Goal: Connect with others: Connect with others

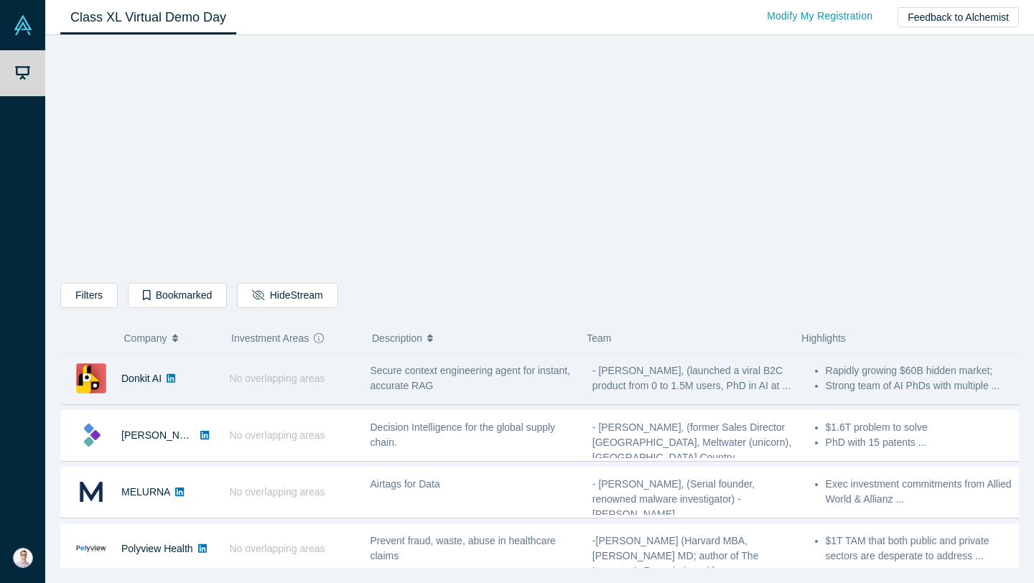
click at [485, 379] on div "Secure context engineering agent for instant, accurate RAG" at bounding box center [473, 378] width 207 height 30
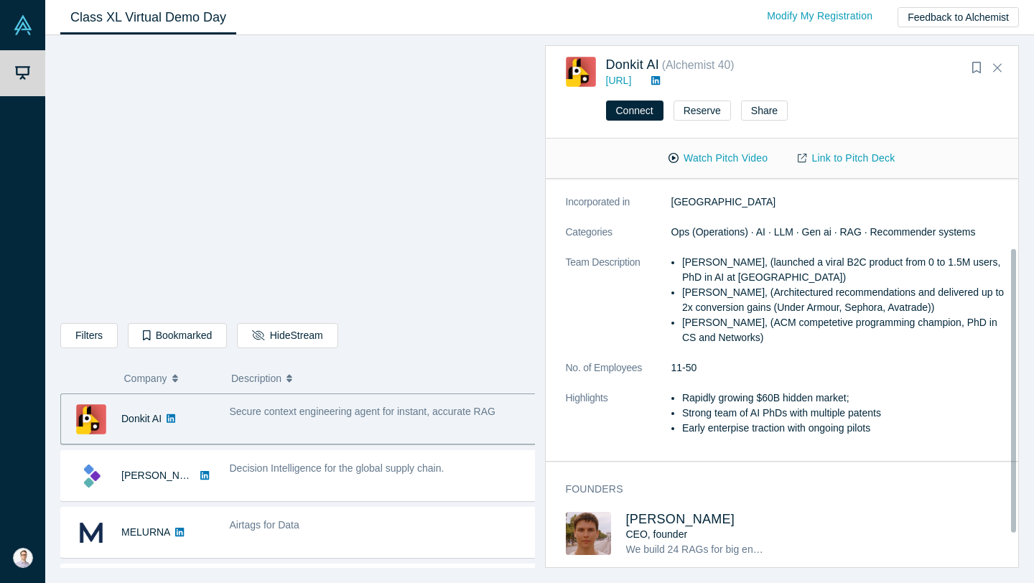
scroll to position [141, 0]
click at [692, 512] on span "[PERSON_NAME]" at bounding box center [680, 519] width 109 height 14
drag, startPoint x: 603, startPoint y: 65, endPoint x: 663, endPoint y: 60, distance: 60.5
click at [663, 60] on div "Donkit AI ( Alchemist 40 ) [URL]" at bounding box center [785, 73] width 438 height 32
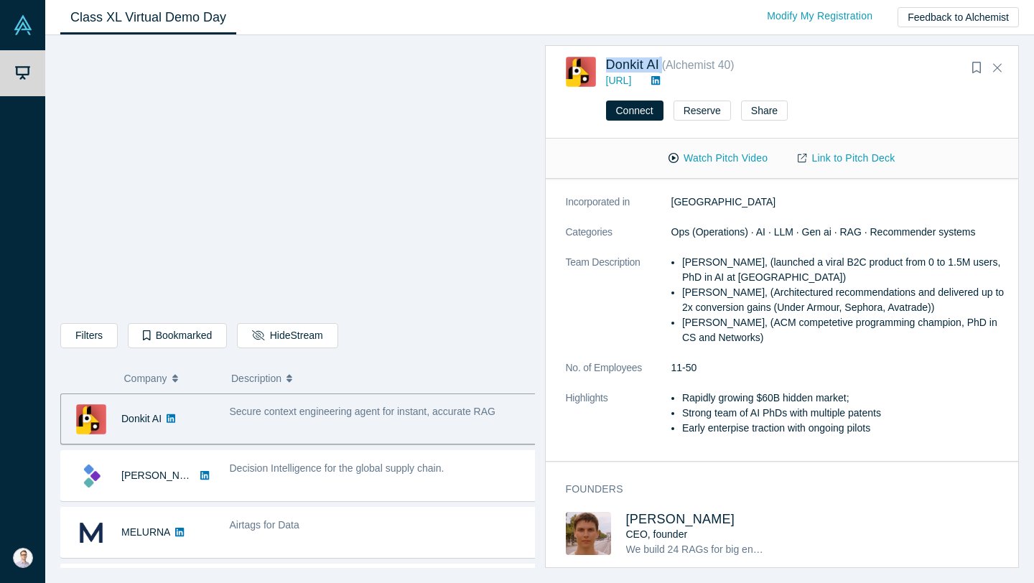
copy div "Donkit AI"
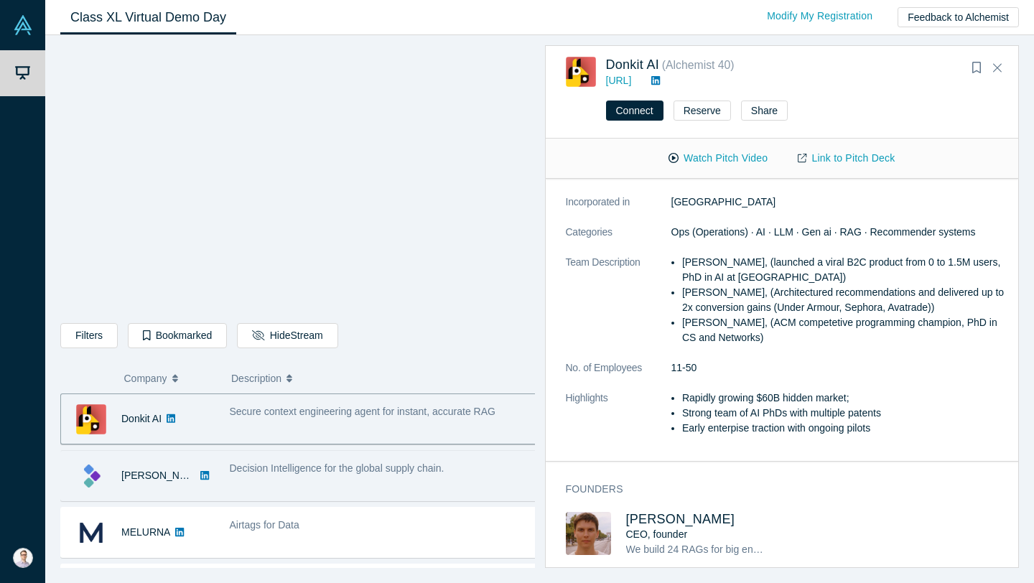
click at [333, 456] on div "Decision Intelligence for the global supply chain." at bounding box center [383, 475] width 323 height 45
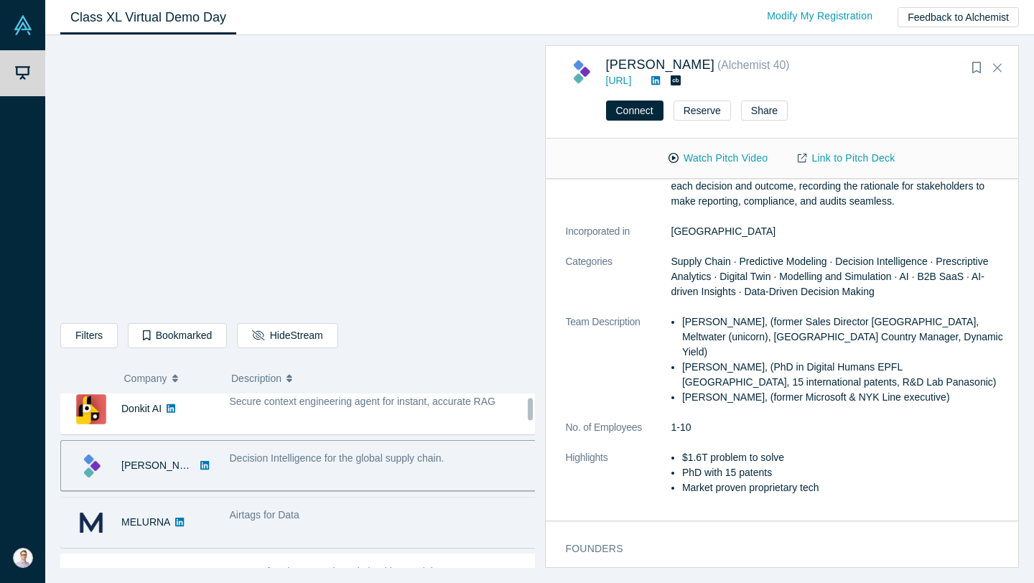
scroll to position [32, 0]
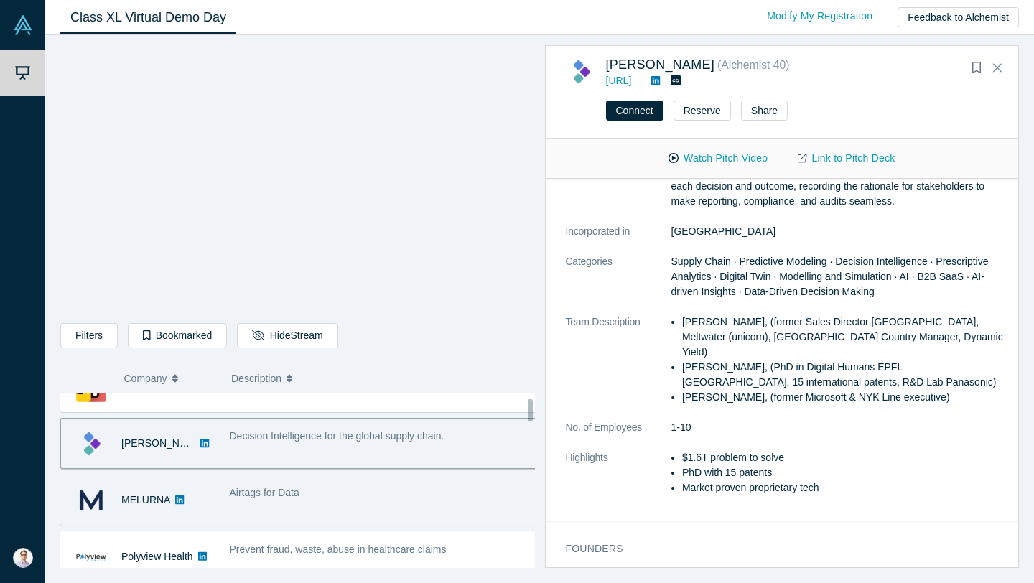
click at [309, 503] on div "Airtags for Data" at bounding box center [383, 499] width 323 height 45
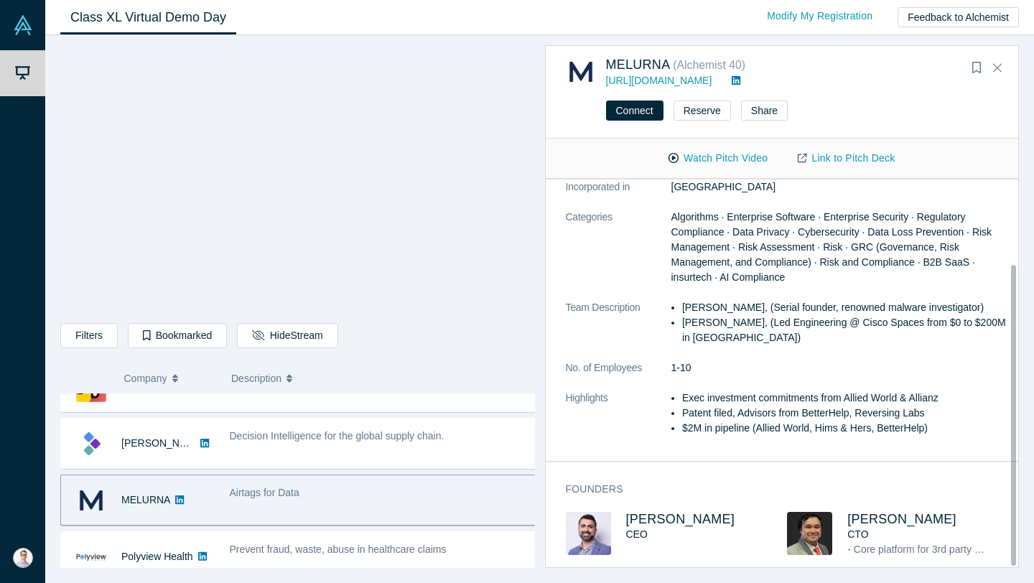
scroll to position [111, 0]
click at [668, 512] on span "[PERSON_NAME]" at bounding box center [680, 519] width 109 height 14
click at [862, 512] on span "[PERSON_NAME]" at bounding box center [901, 519] width 109 height 14
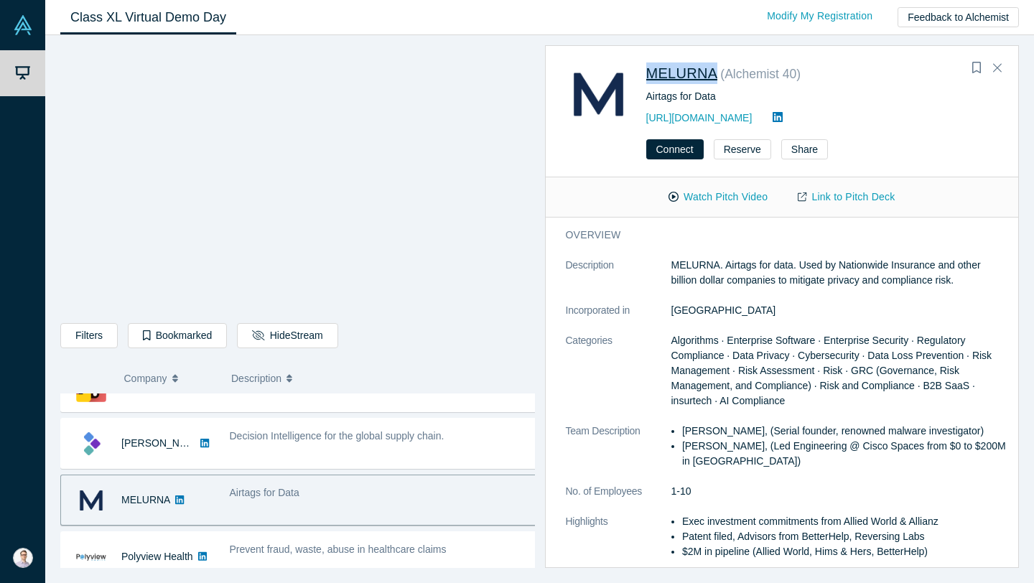
drag, startPoint x: 642, startPoint y: 73, endPoint x: 717, endPoint y: 71, distance: 74.7
click at [717, 71] on div "MELURNA ( Alchemist 40 ) Airtags for Data [URL][DOMAIN_NAME]" at bounding box center [785, 94] width 438 height 65
copy link "MELURNA"
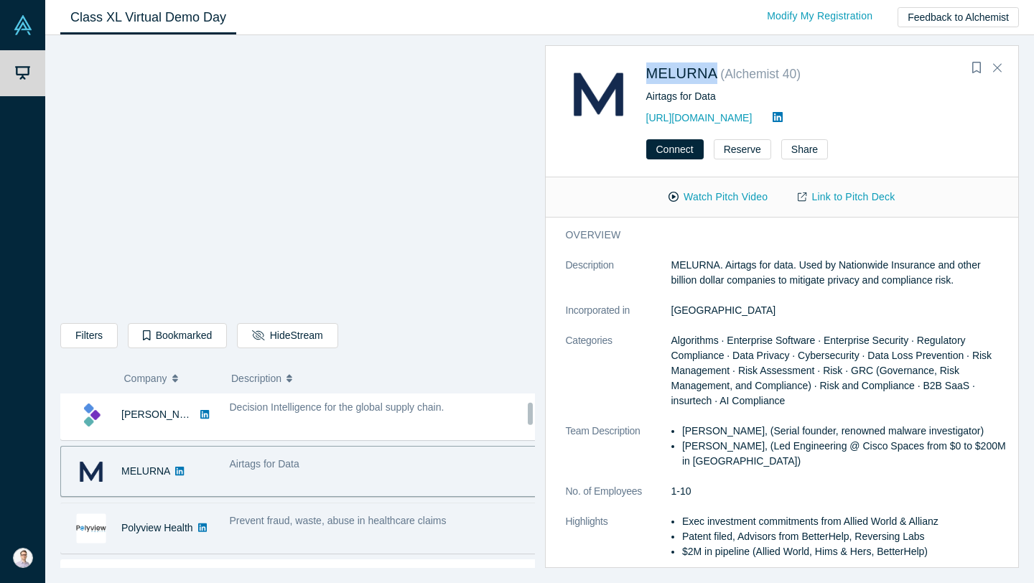
scroll to position [62, 0]
click at [403, 526] on div "Prevent fraud, waste, abuse in healthcare claims" at bounding box center [384, 520] width 308 height 15
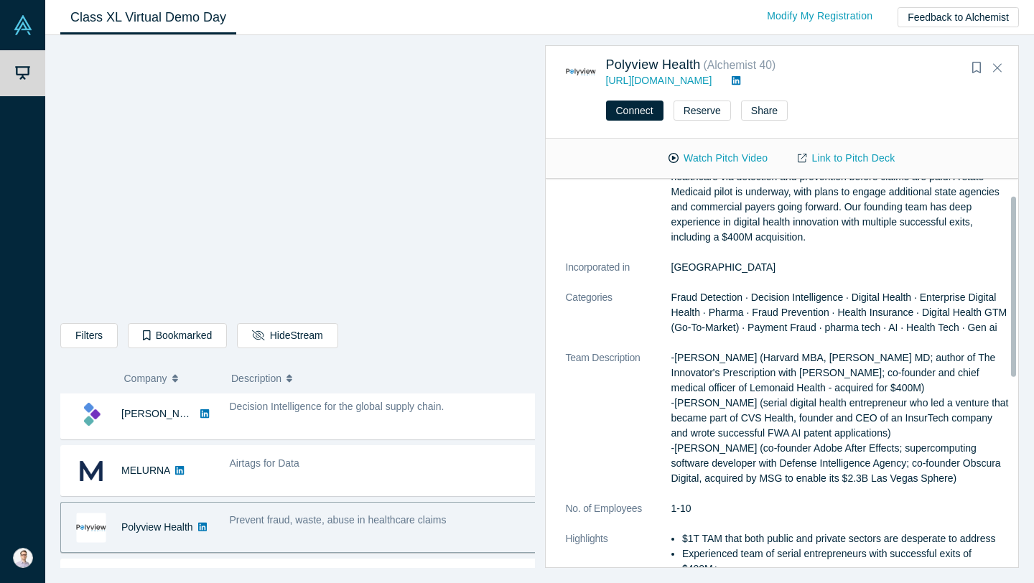
scroll to position [79, 0]
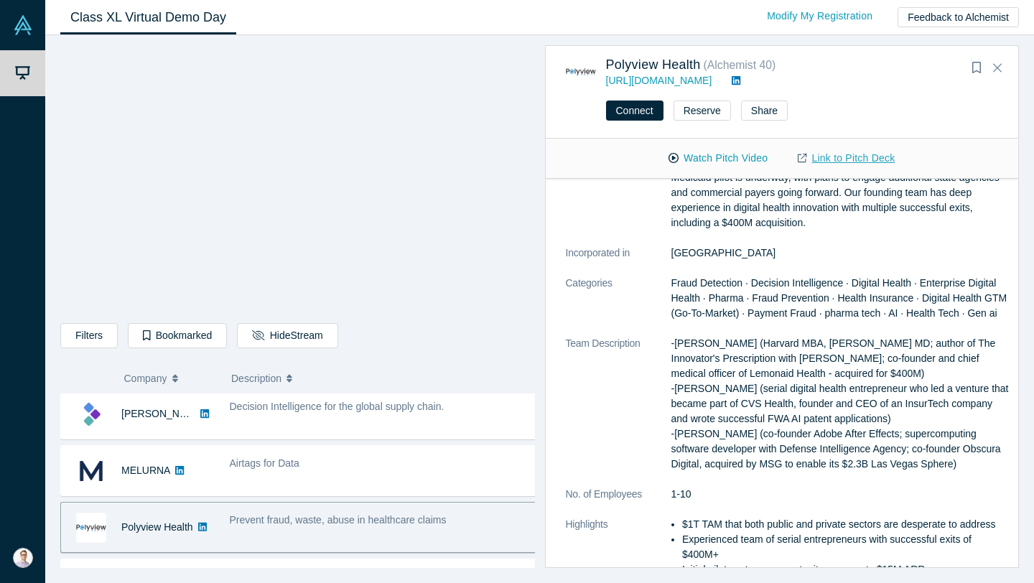
click at [836, 158] on link "Link to Pitch Deck" at bounding box center [846, 158] width 127 height 25
drag, startPoint x: 602, startPoint y: 64, endPoint x: 701, endPoint y: 65, distance: 98.4
click at [701, 65] on div "Polyview Health ( Alchemist 40 ) [URL][DOMAIN_NAME]" at bounding box center [785, 73] width 438 height 32
copy link "Polyview Health"
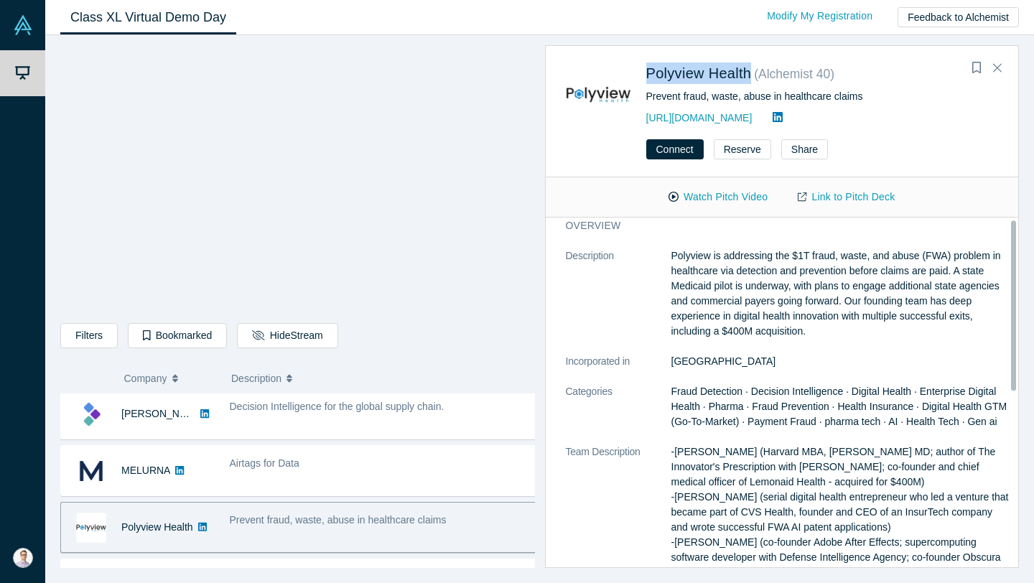
scroll to position [0, 0]
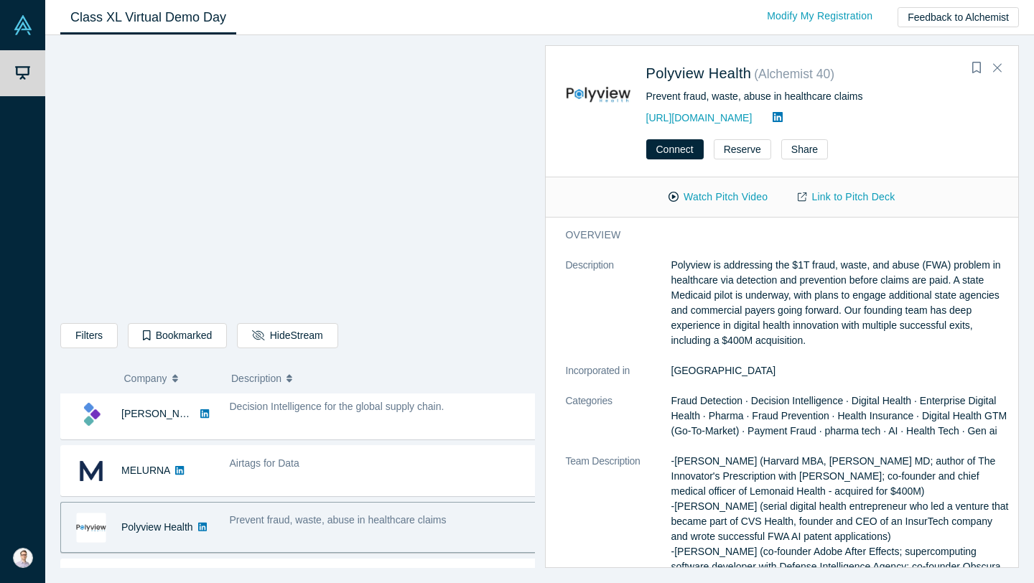
click at [712, 96] on div "Prevent fraud, waste, abuse in healthcare claims" at bounding box center [822, 96] width 353 height 15
copy div "Prevent fraud, waste, abuse in healthcare claims"
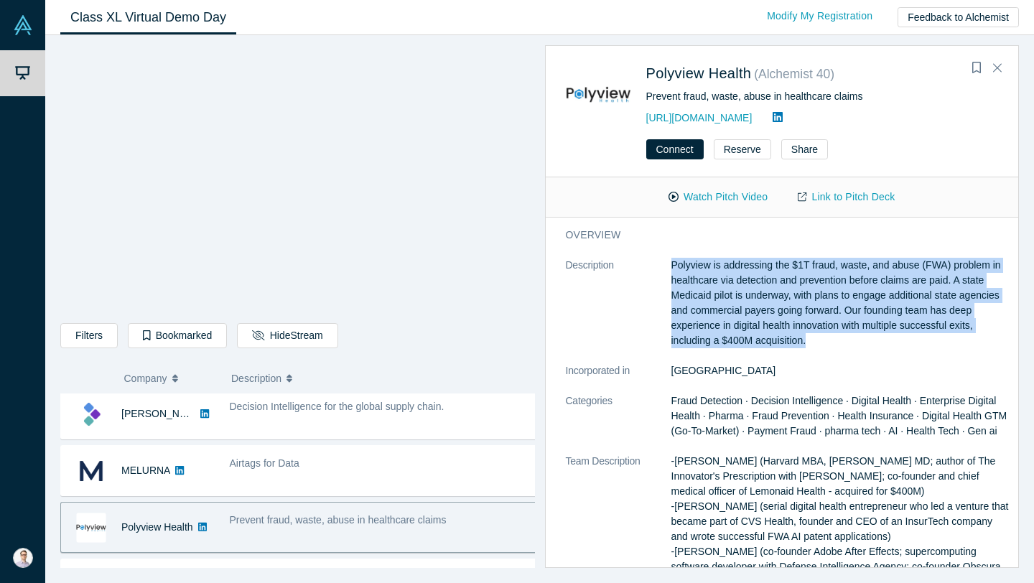
drag, startPoint x: 854, startPoint y: 339, endPoint x: 664, endPoint y: 262, distance: 204.5
click at [664, 262] on dl "Description Polyview is addressing the $1T fraud, waste, and abuse (FWA) proble…" at bounding box center [788, 484] width 444 height 452
copy dl "Polyview is addressing the $1T fraud, waste, and abuse (FWA) problem in healthc…"
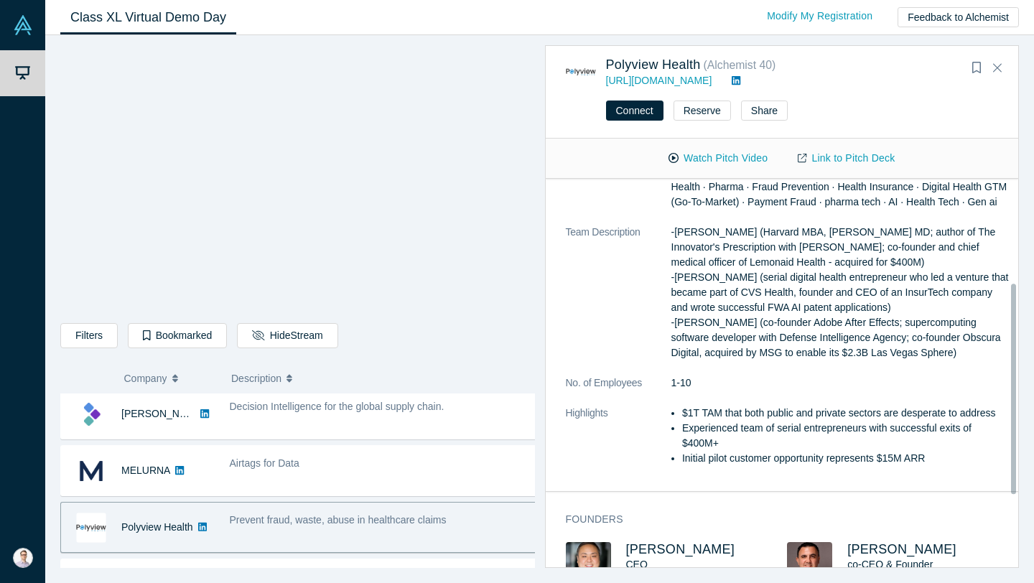
scroll to position [192, 0]
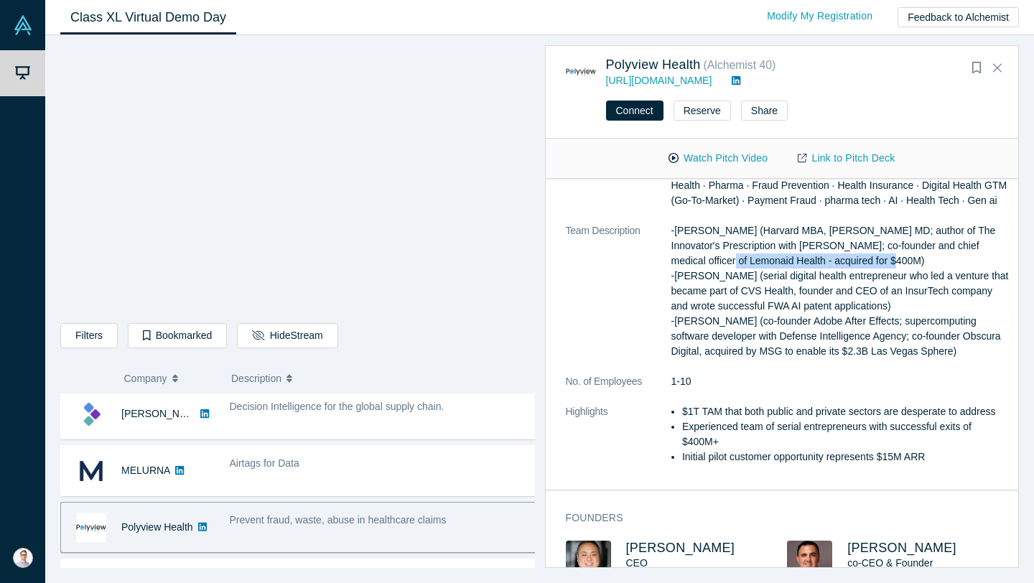
drag, startPoint x: 712, startPoint y: 275, endPoint x: 885, endPoint y: 278, distance: 172.3
click at [885, 278] on p "-[PERSON_NAME] (Harvard MBA, [PERSON_NAME] MD; author of The Innovator's Prescr…" at bounding box center [840, 291] width 338 height 136
copy p "Lemonaid Health - acquired for $400M"
drag, startPoint x: 737, startPoint y: 81, endPoint x: 664, endPoint y: 79, distance: 72.5
click at [664, 79] on div "[URL][DOMAIN_NAME]" at bounding box center [782, 80] width 353 height 15
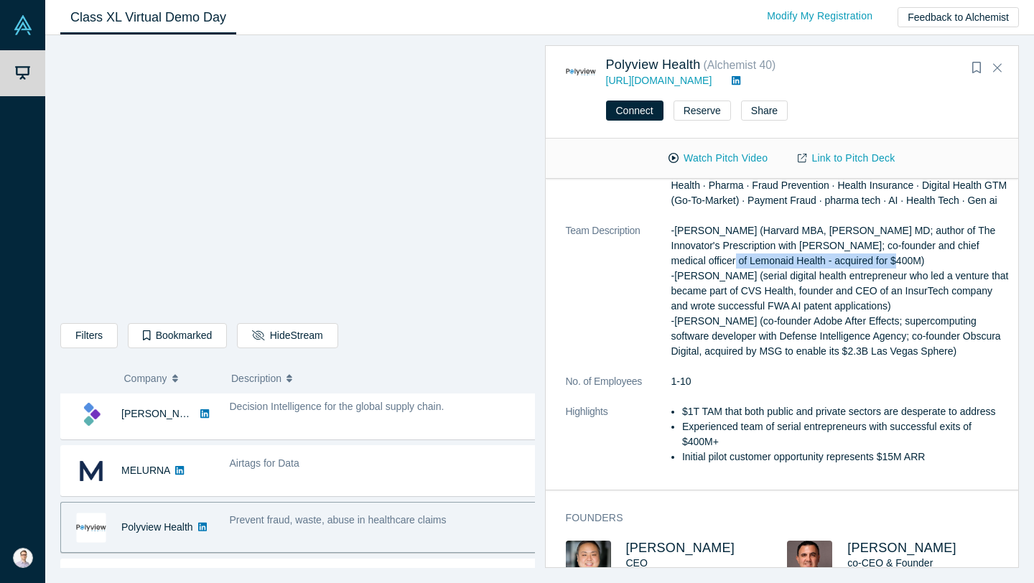
copy link "[DOMAIN_NAME]"
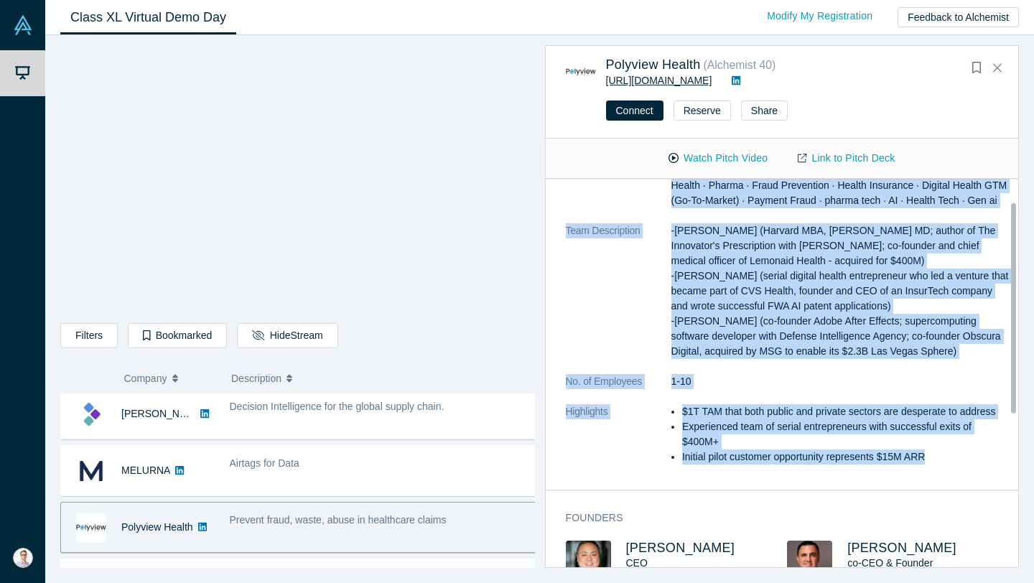
scroll to position [0, 0]
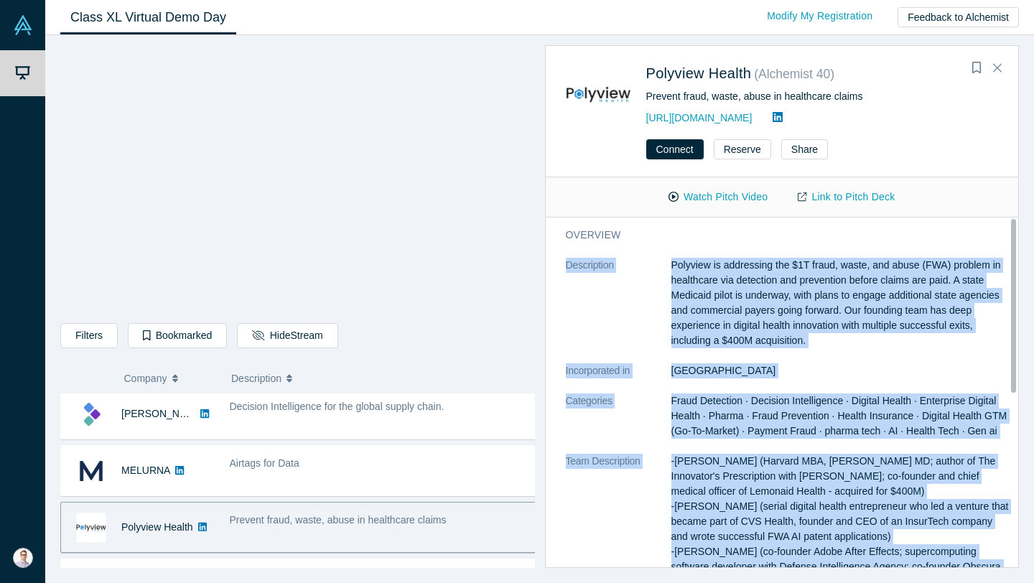
drag, startPoint x: 862, startPoint y: 434, endPoint x: 566, endPoint y: 269, distance: 339.4
click at [566, 269] on dl "Description Polyview is addressing the $1T fraud, waste, and abuse (FWA) proble…" at bounding box center [788, 484] width 444 height 452
copy dl "Loremipsumd Sitametc ad elitseddoe tem $5I utlab, etdol, mag aliqu (ENI) admini…"
click at [759, 294] on p "Polyview is addressing the $1T fraud, waste, and abuse (FWA) problem in healthc…" at bounding box center [840, 303] width 338 height 90
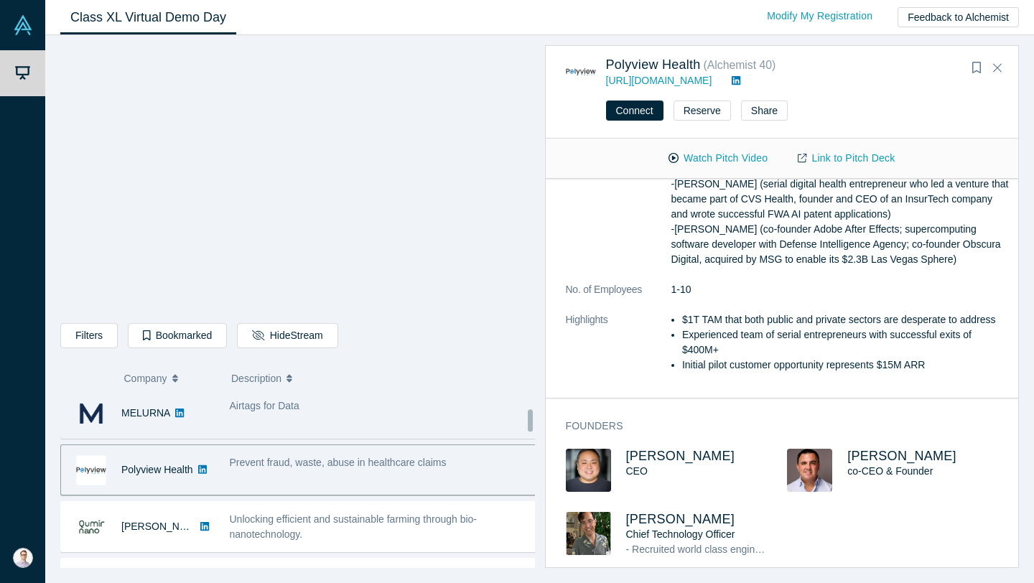
scroll to position [146, 0]
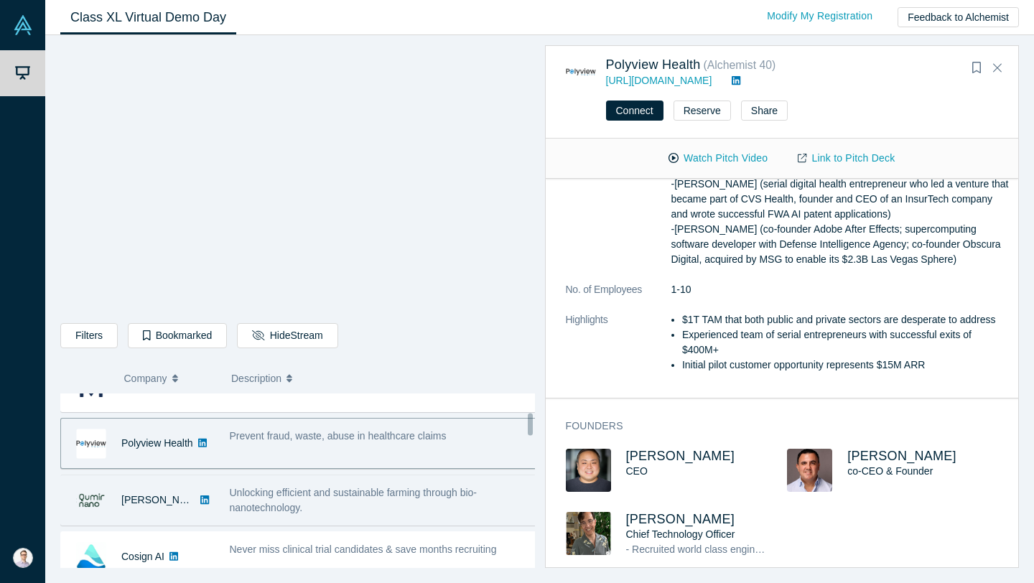
click at [382, 508] on div "Unlocking efficient and sustainable farming through bio-nanotechnology." at bounding box center [384, 500] width 308 height 30
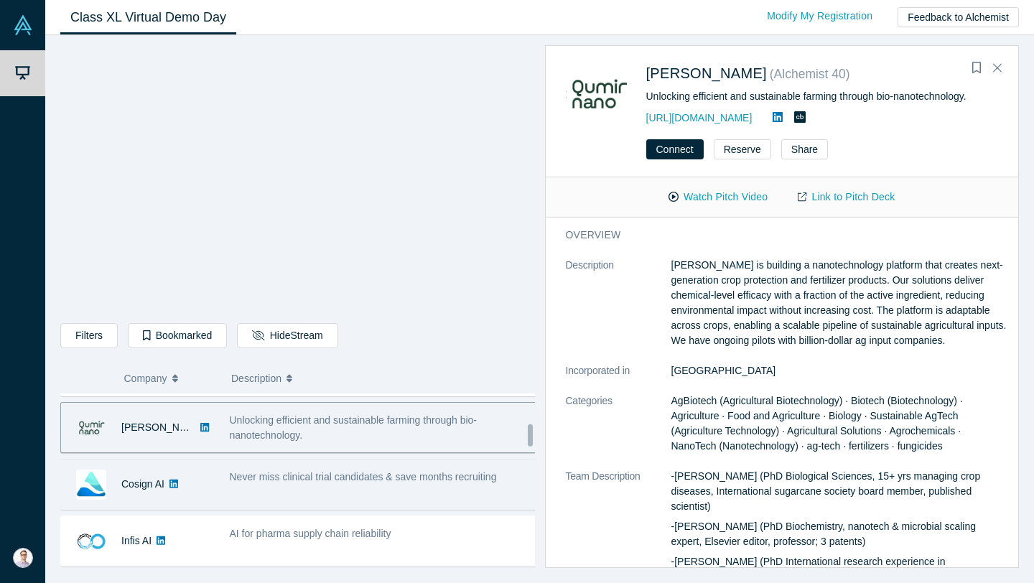
scroll to position [232, 0]
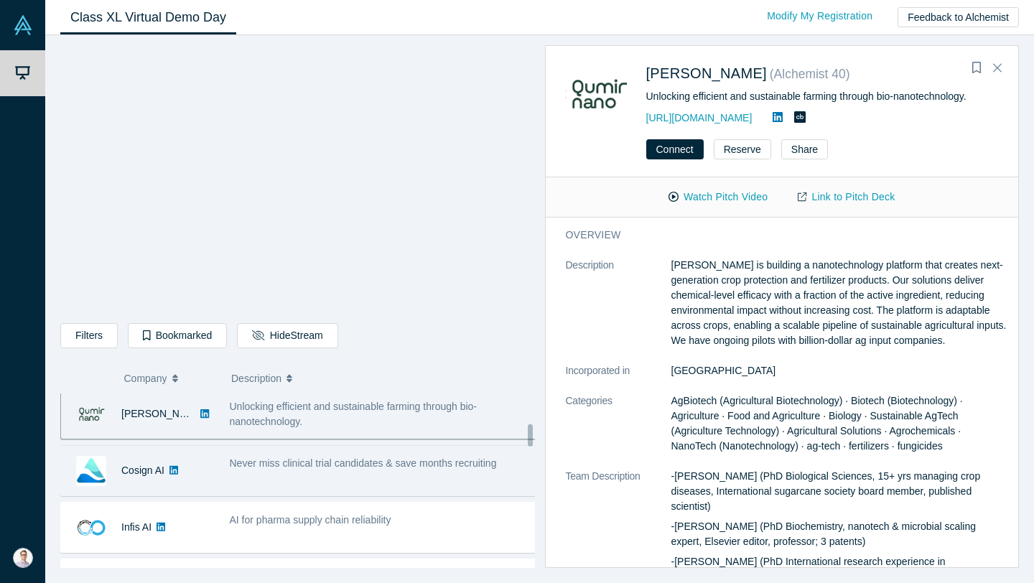
click at [345, 466] on span "Never miss clinical trial candidates & save months recruiting" at bounding box center [363, 462] width 267 height 11
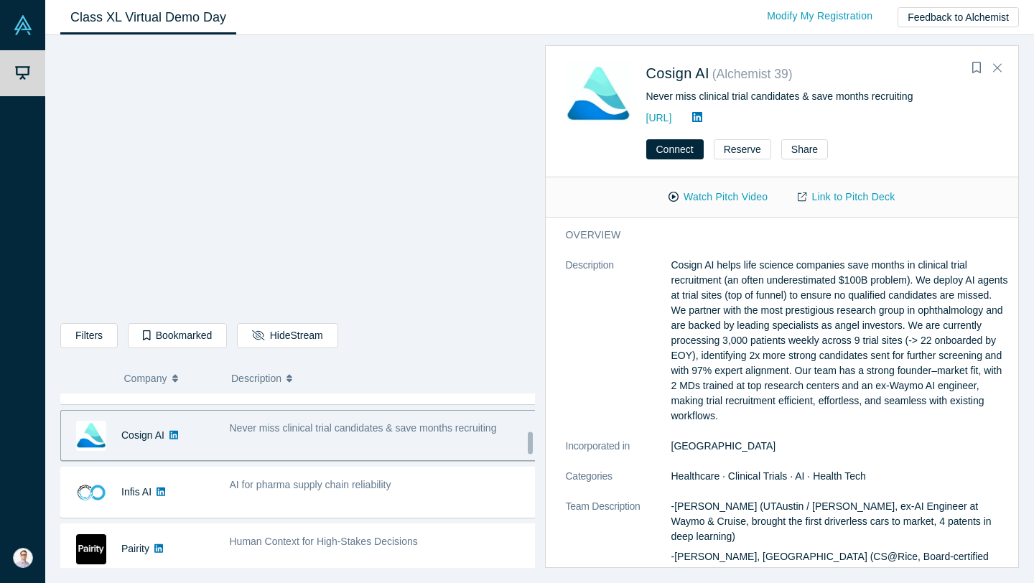
scroll to position [294, 0]
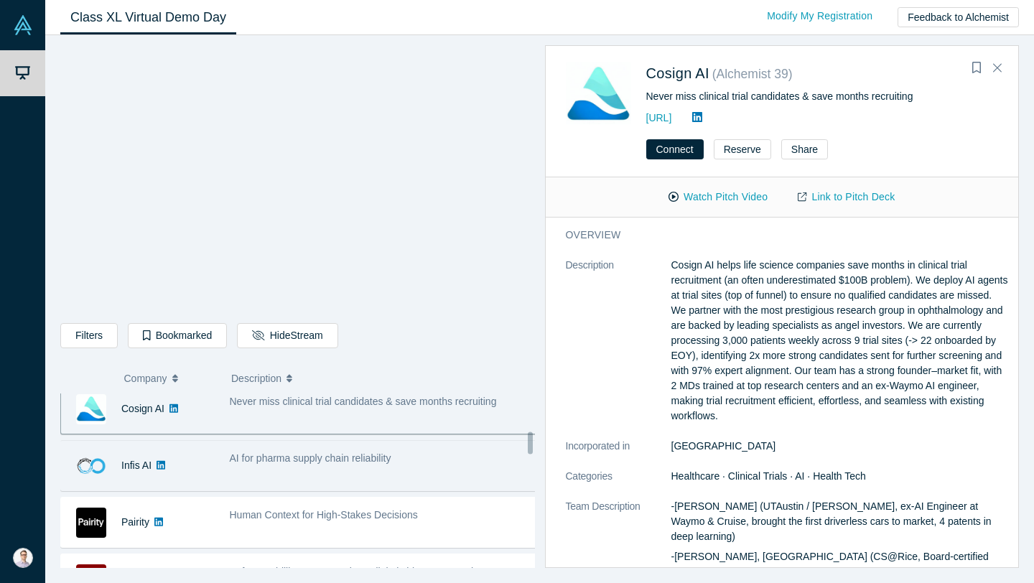
click at [342, 467] on div "AI for pharma supply chain reliability" at bounding box center [383, 465] width 323 height 45
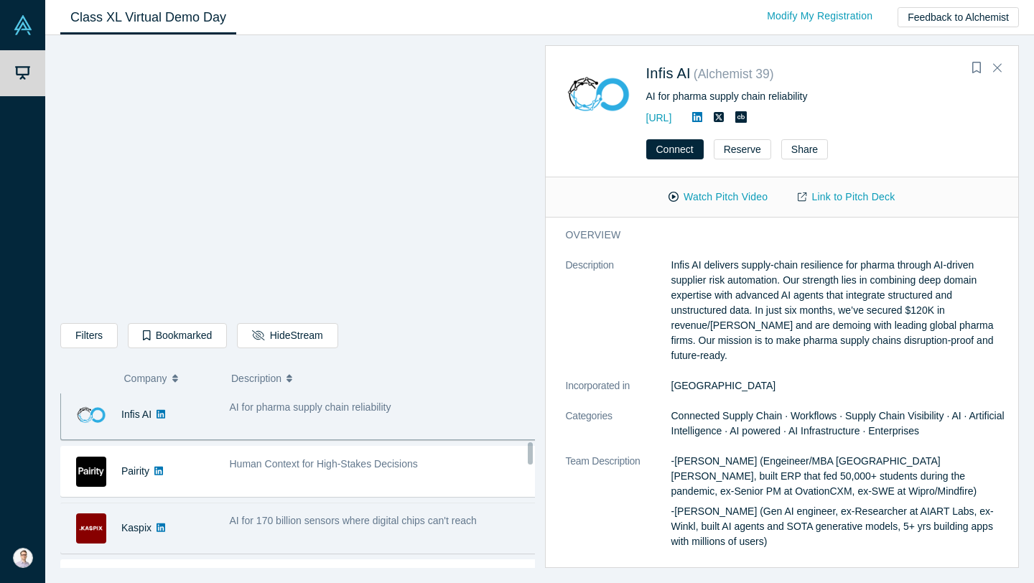
scroll to position [317, 0]
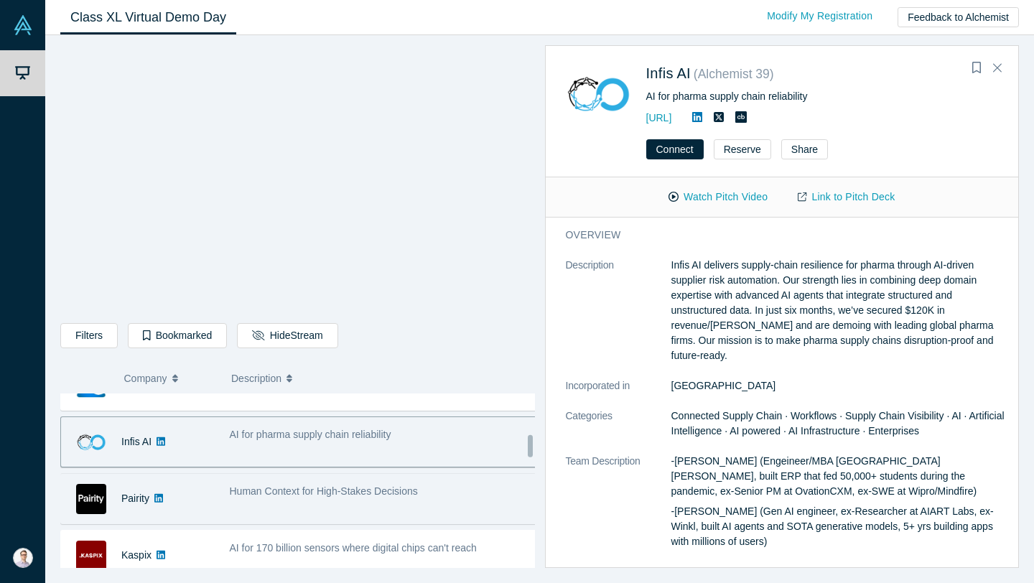
click at [312, 486] on span "Human Context for High-Stakes Decisions" at bounding box center [324, 490] width 188 height 11
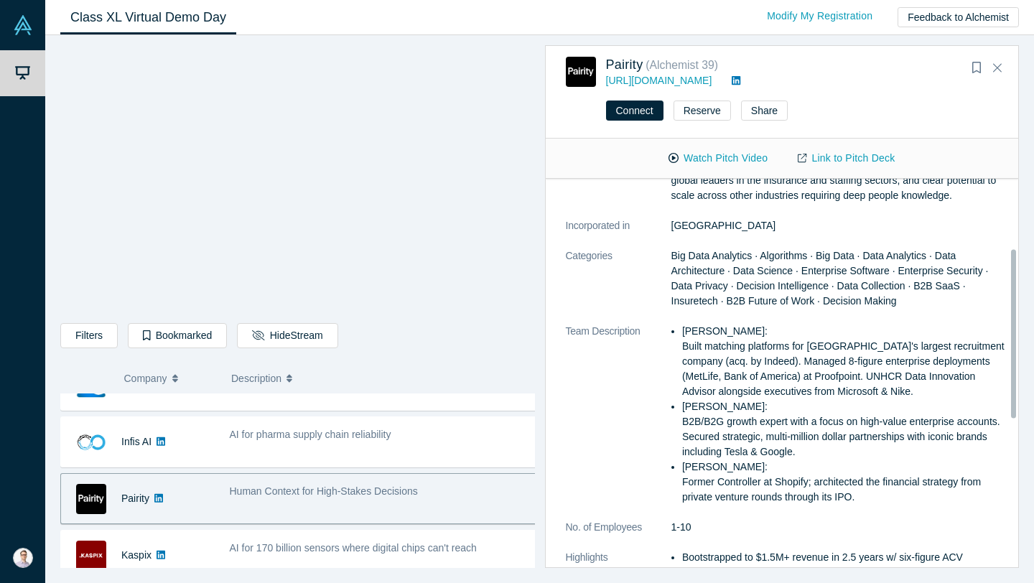
scroll to position [0, 0]
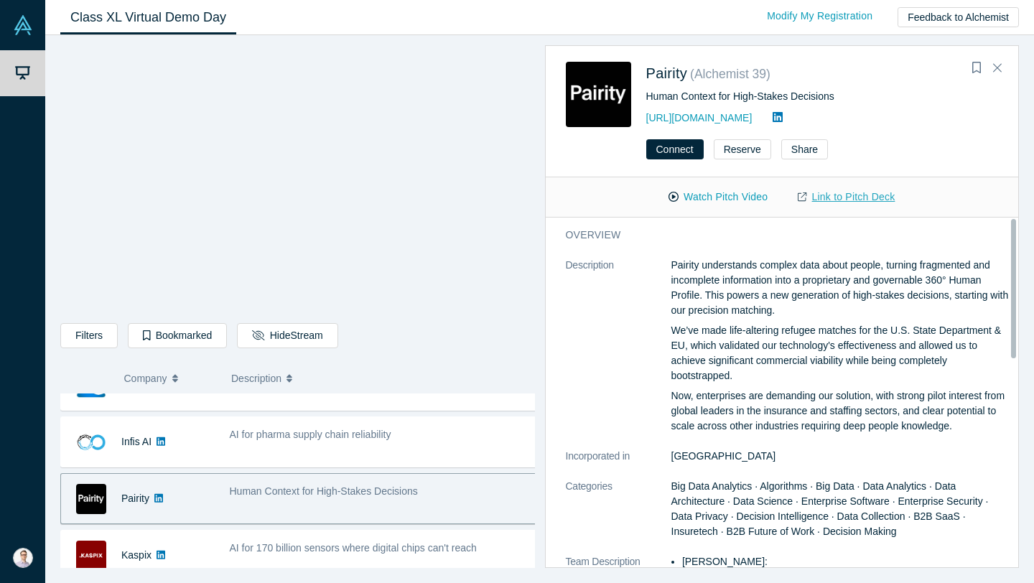
click at [852, 195] on link "Link to Pitch Deck" at bounding box center [846, 197] width 127 height 25
drag, startPoint x: 640, startPoint y: 73, endPoint x: 686, endPoint y: 72, distance: 46.0
click at [686, 72] on div "Pairity ( Alchemist 39 ) Human Context for High-Stakes Decisions [URL][DOMAIN_N…" at bounding box center [785, 94] width 438 height 65
copy link "Pairity"
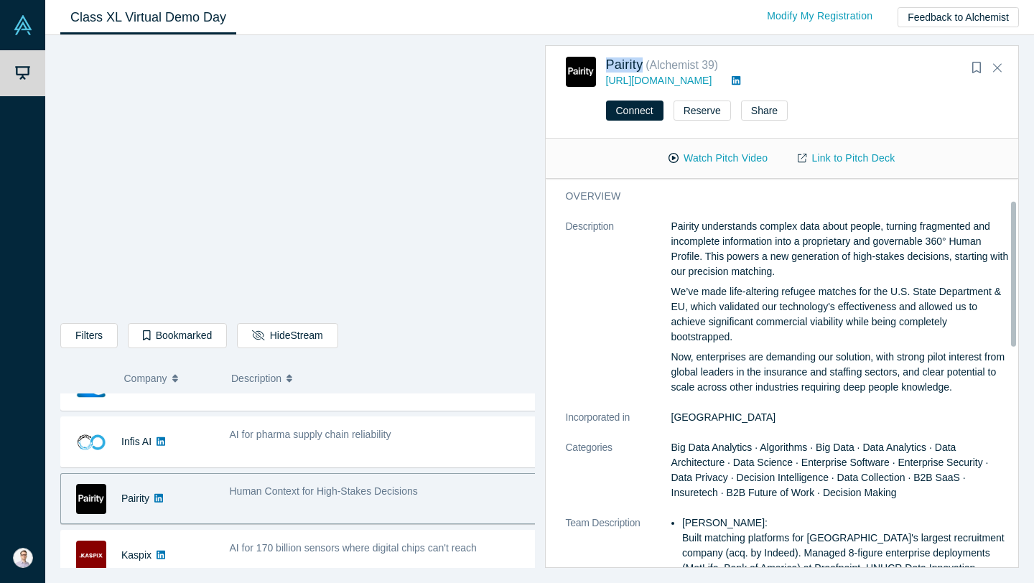
scroll to position [361, 0]
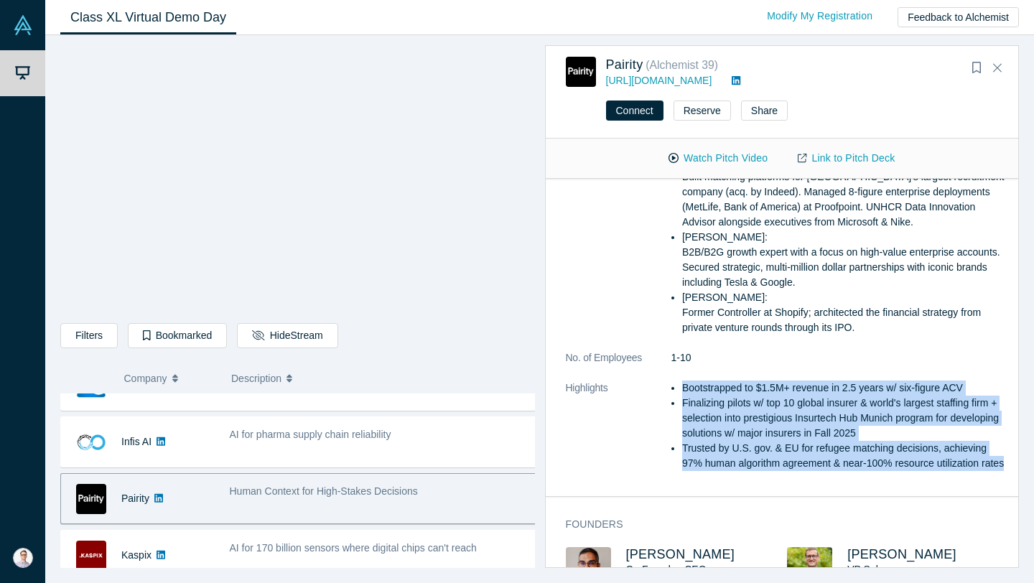
drag, startPoint x: 681, startPoint y: 403, endPoint x: 744, endPoint y: 488, distance: 106.3
click at [744, 471] on ul "Bootstrapped to $1.5M+ revenue in 2.5 years w/ six-figure ACV Finalizing pilots…" at bounding box center [840, 426] width 338 height 90
copy ul "Bootstrapped to $1.5M+ revenue in 2.5 years w/ six-figure ACV Finalizing pilots…"
drag, startPoint x: 687, startPoint y: 79, endPoint x: 638, endPoint y: 80, distance: 48.8
click at [638, 80] on div "[URL][DOMAIN_NAME]" at bounding box center [782, 80] width 353 height 15
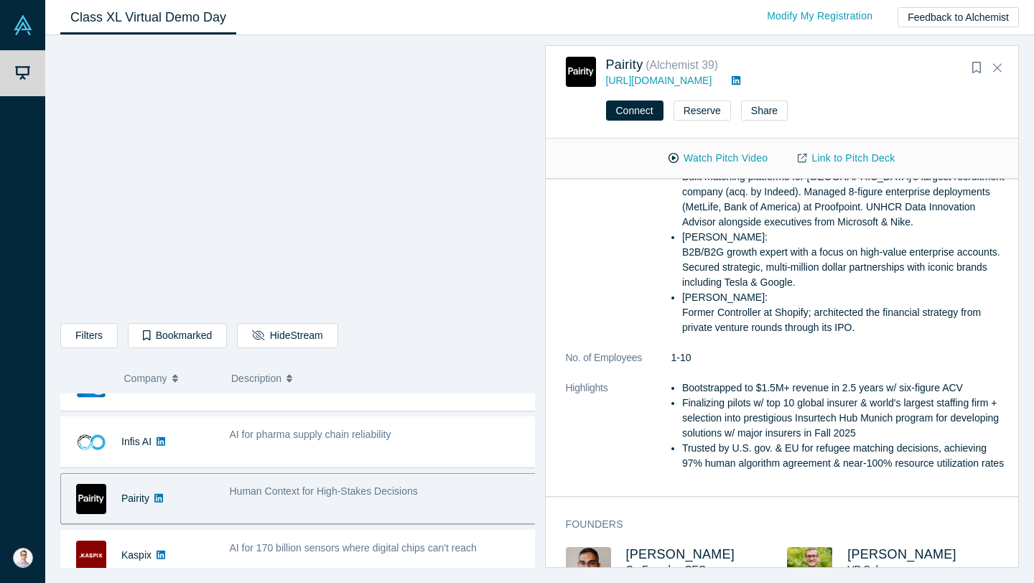
click at [711, 471] on li "Trusted by U.S. gov. & EU for refugee matching decisions, achieving 97% human a…" at bounding box center [845, 456] width 327 height 30
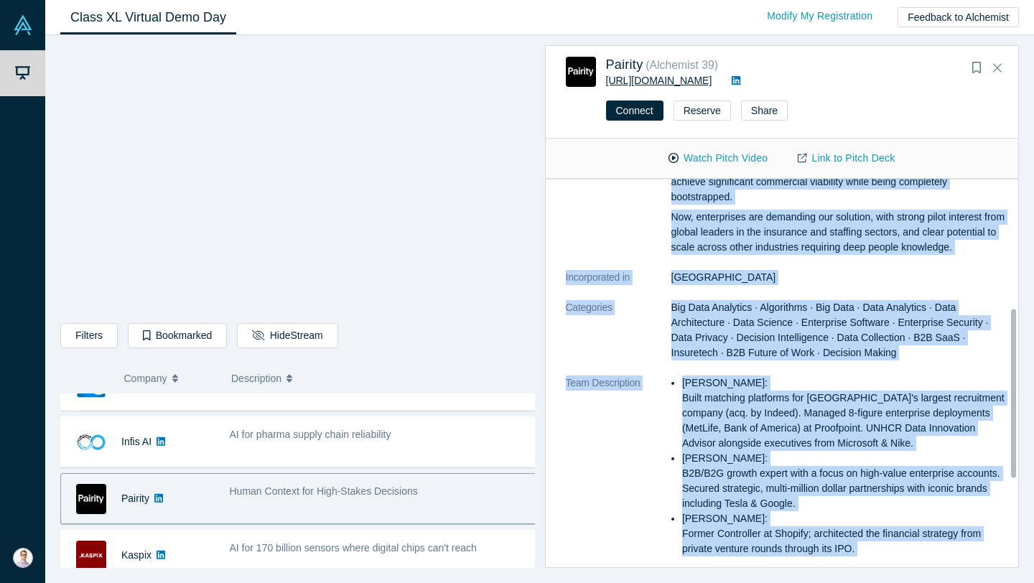
scroll to position [0, 0]
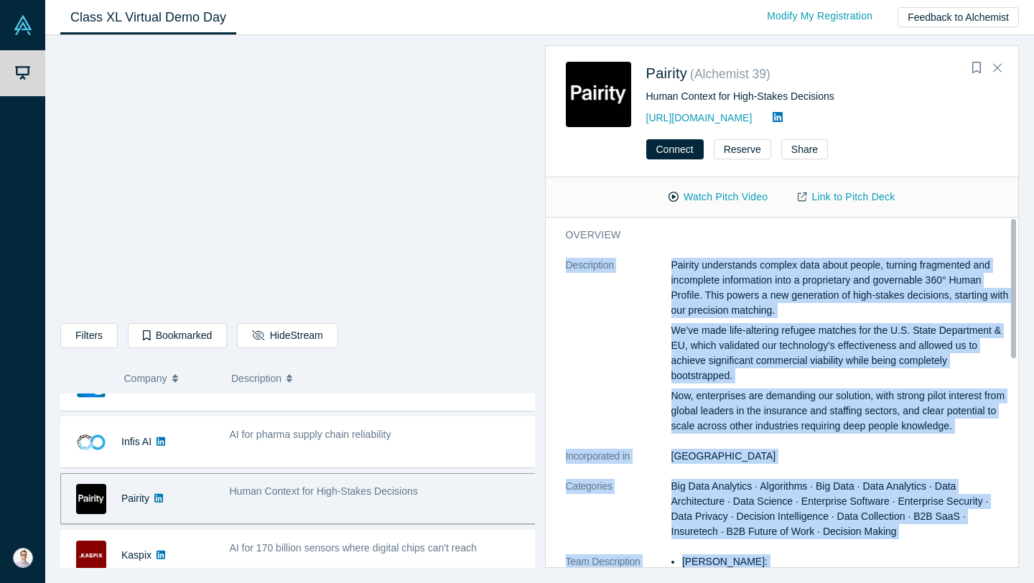
drag, startPoint x: 714, startPoint y: 490, endPoint x: 558, endPoint y: 269, distance: 270.5
click at [558, 269] on div "overview Description Pairity understands complex data about people, turning fra…" at bounding box center [788, 557] width 484 height 678
click at [621, 299] on dt "Description" at bounding box center [619, 353] width 106 height 191
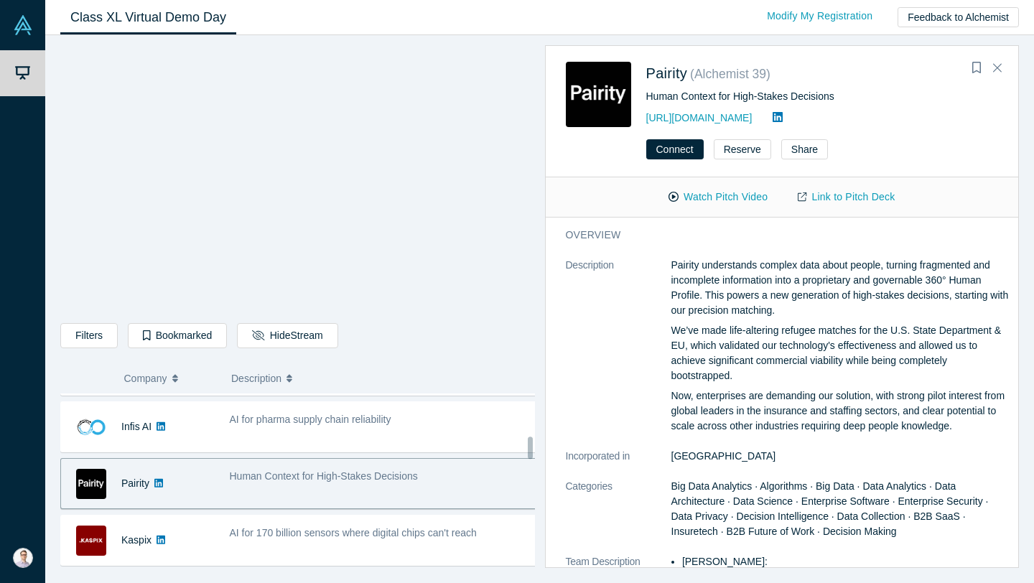
scroll to position [360, 0]
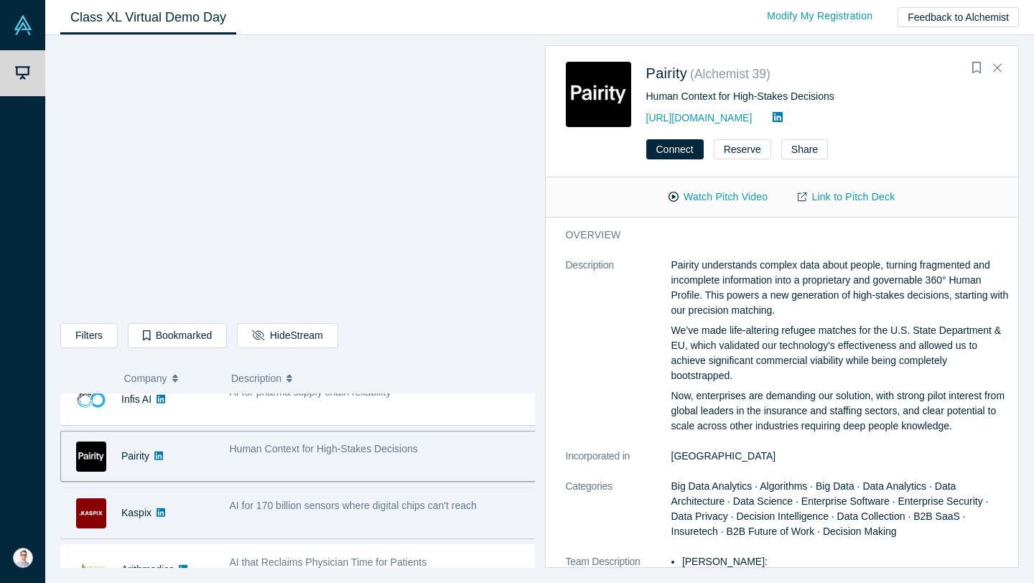
click at [373, 518] on div "AI for 170 billion sensors where digital chips can't reach" at bounding box center [383, 512] width 323 height 45
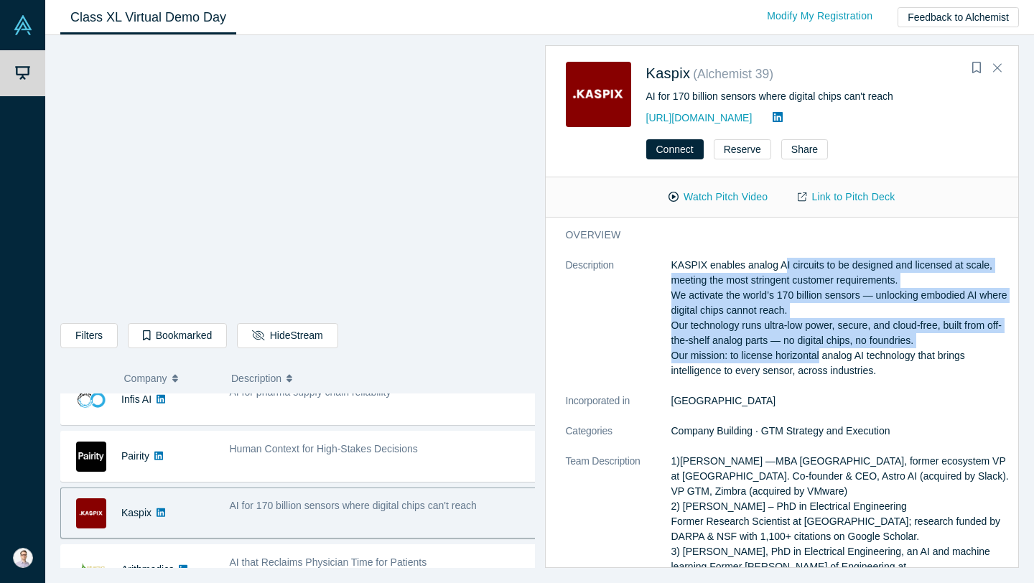
drag, startPoint x: 784, startPoint y: 270, endPoint x: 816, endPoint y: 362, distance: 97.2
click at [816, 362] on p "KASPIX enables analog AI circuits to be designed and licensed at scale, meeting…" at bounding box center [840, 318] width 338 height 121
drag, startPoint x: 801, startPoint y: 271, endPoint x: 816, endPoint y: 355, distance: 85.3
click at [816, 355] on p "KASPIX enables analog AI circuits to be designed and licensed at scale, meeting…" at bounding box center [840, 318] width 338 height 121
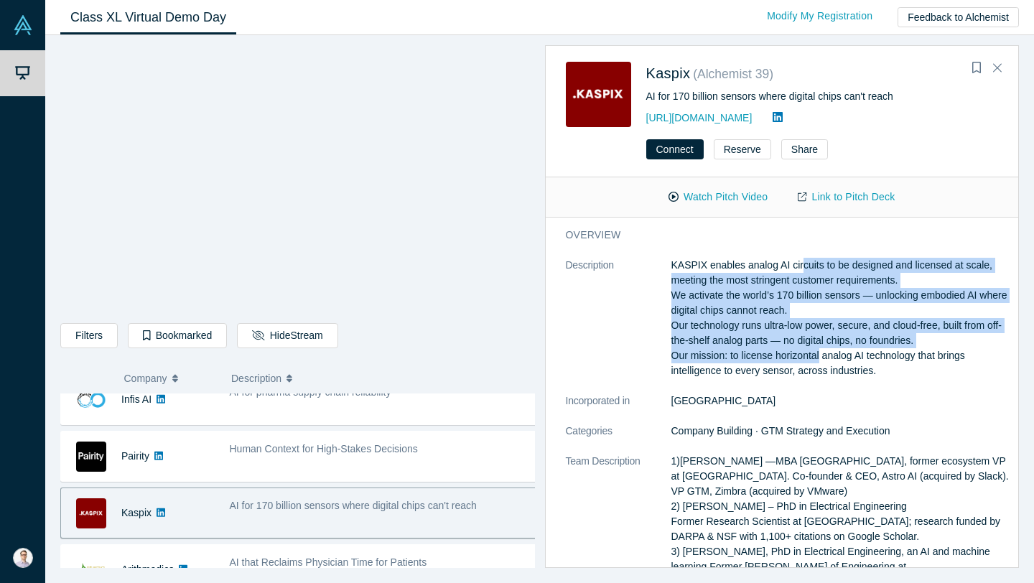
click at [816, 355] on p "KASPIX enables analog AI circuits to be designed and licensed at scale, meeting…" at bounding box center [840, 318] width 338 height 121
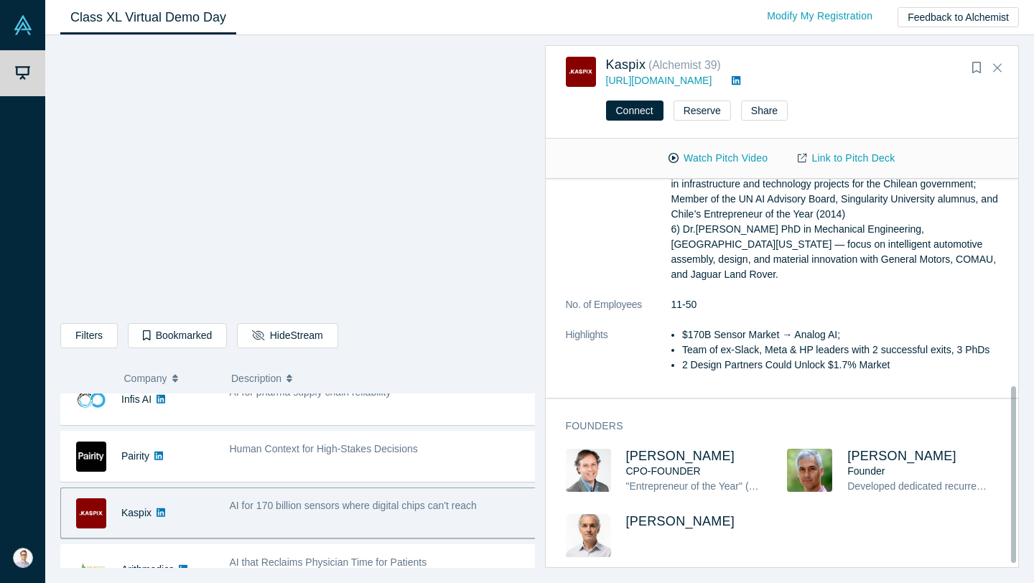
scroll to position [312, 0]
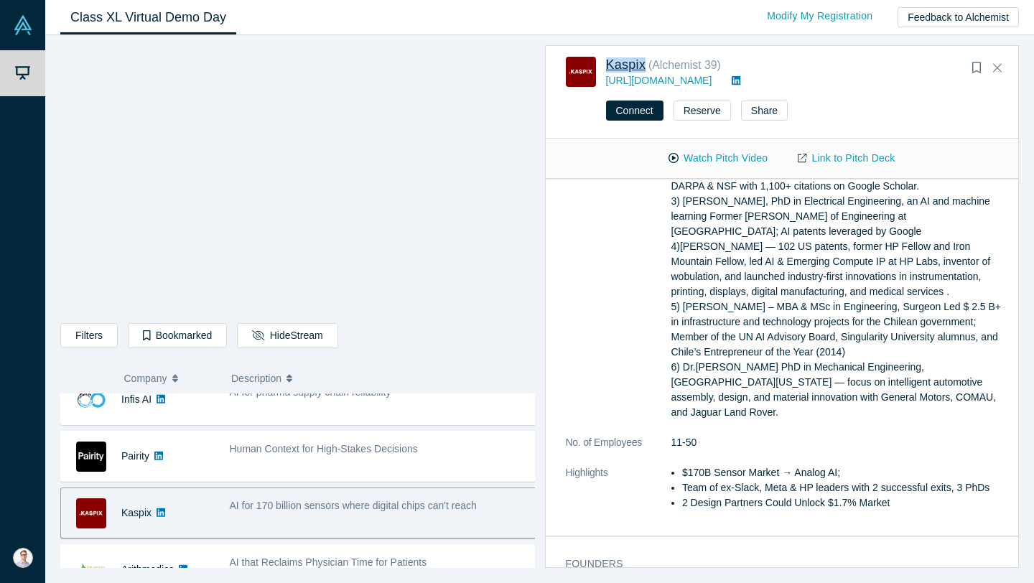
drag, startPoint x: 602, startPoint y: 65, endPoint x: 645, endPoint y: 61, distance: 42.5
click at [645, 61] on div "Kaspix ( Alchemist 39 ) [URL][DOMAIN_NAME]" at bounding box center [785, 73] width 438 height 32
click at [831, 152] on link "Link to Pitch Deck" at bounding box center [846, 158] width 127 height 25
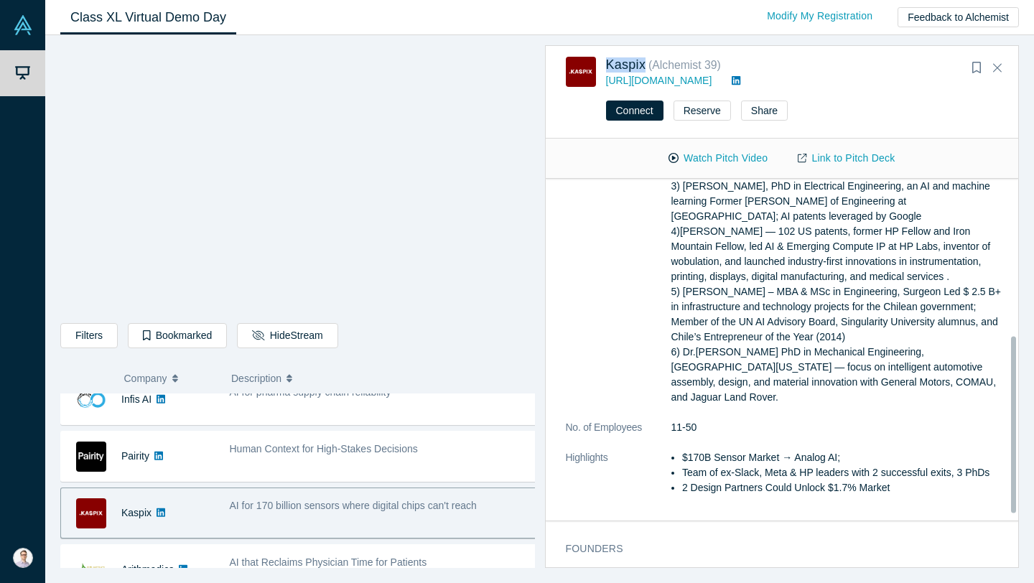
scroll to position [344, 0]
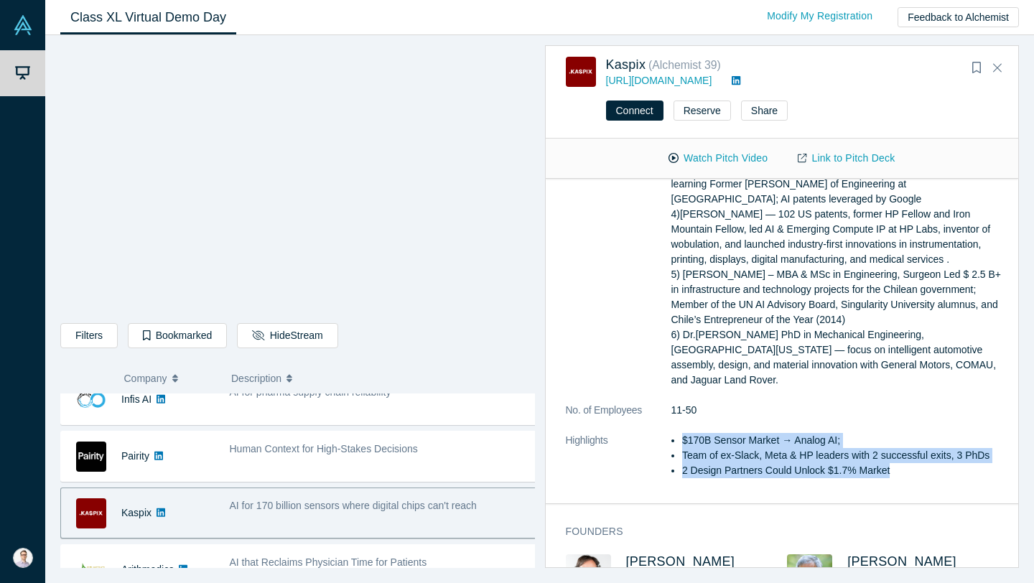
drag, startPoint x: 891, startPoint y: 470, endPoint x: 670, endPoint y: 444, distance: 222.6
click at [670, 444] on dl "Description KASPIX enables analog AI circuits to be designed and licensed at sc…" at bounding box center [788, 184] width 444 height 618
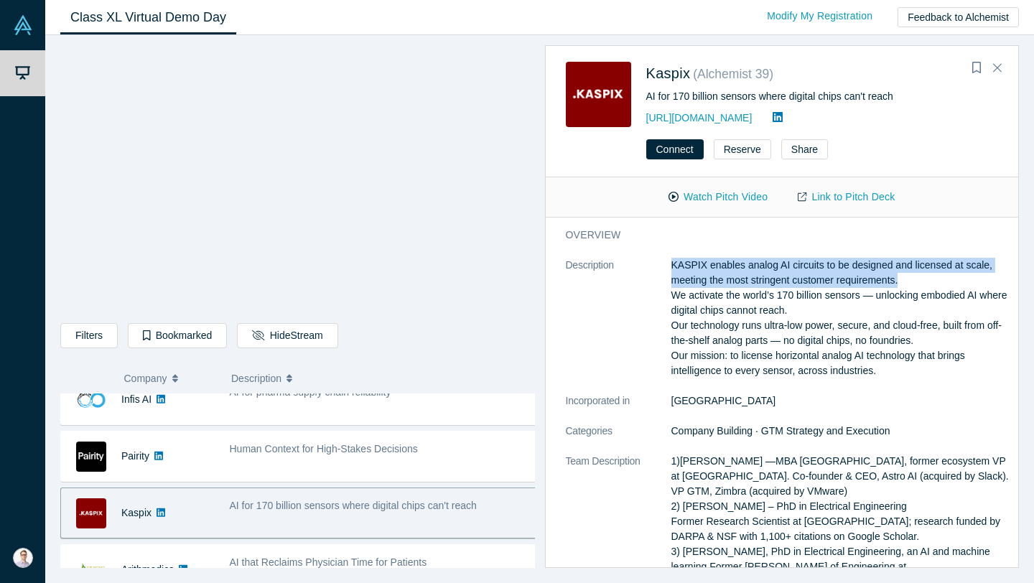
drag, startPoint x: 670, startPoint y: 261, endPoint x: 902, endPoint y: 283, distance: 232.9
click at [902, 283] on dl "Description KASPIX enables analog AI circuits to be designed and licensed at sc…" at bounding box center [788, 567] width 444 height 618
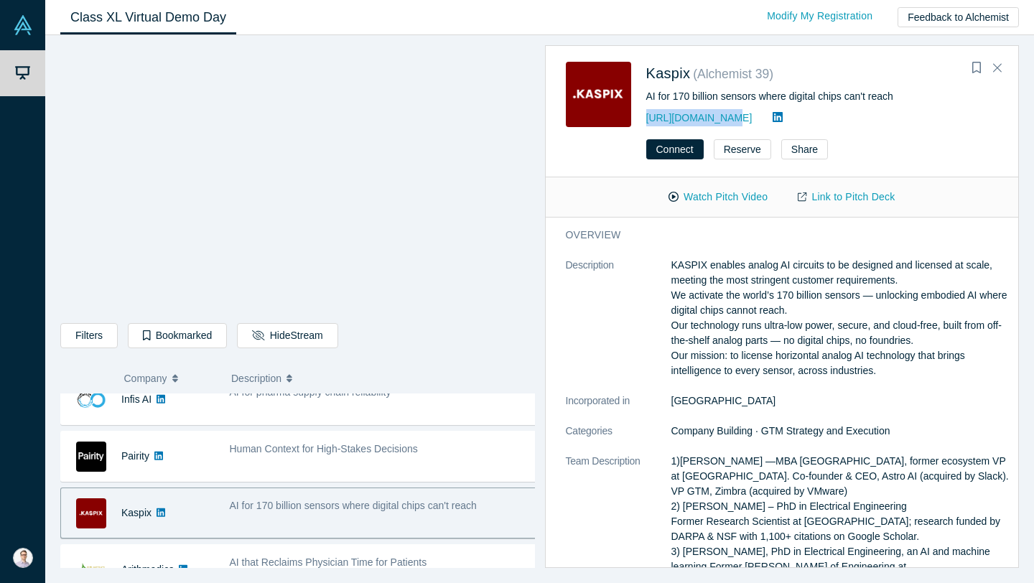
drag, startPoint x: 717, startPoint y: 120, endPoint x: 641, endPoint y: 122, distance: 75.4
click at [641, 122] on div "Kaspix ( Alchemist 39 ) AI for 170 billion sensors where digital chips can't re…" at bounding box center [785, 94] width 438 height 65
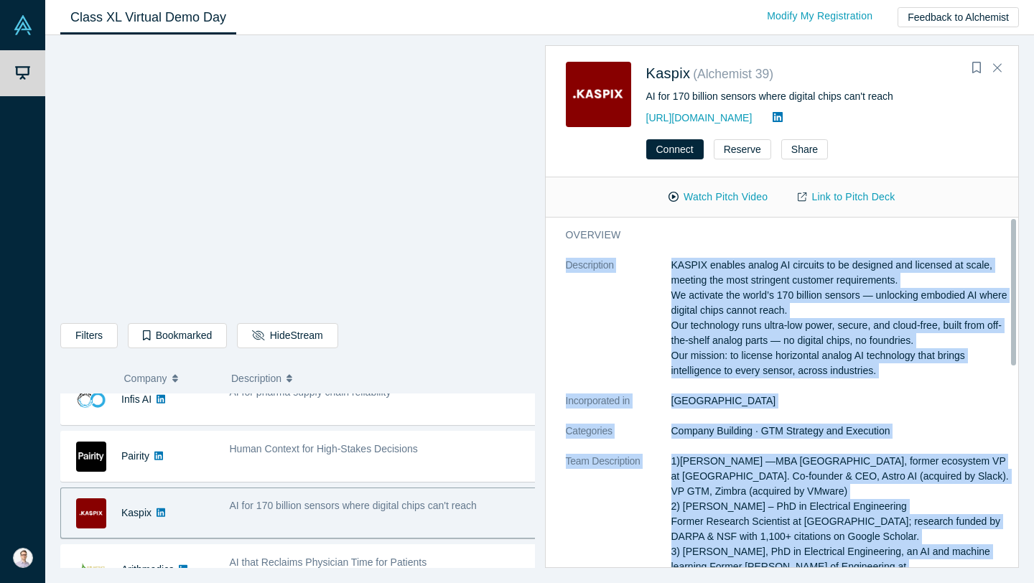
drag, startPoint x: 895, startPoint y: 352, endPoint x: 562, endPoint y: 262, distance: 345.0
click at [562, 262] on div "overview Description KASPIX enables analog AI circuits to be designed and licen…" at bounding box center [788, 552] width 484 height 668
click at [725, 310] on p "KASPIX enables analog AI circuits to be designed and licensed at scale, meeting…" at bounding box center [840, 318] width 338 height 121
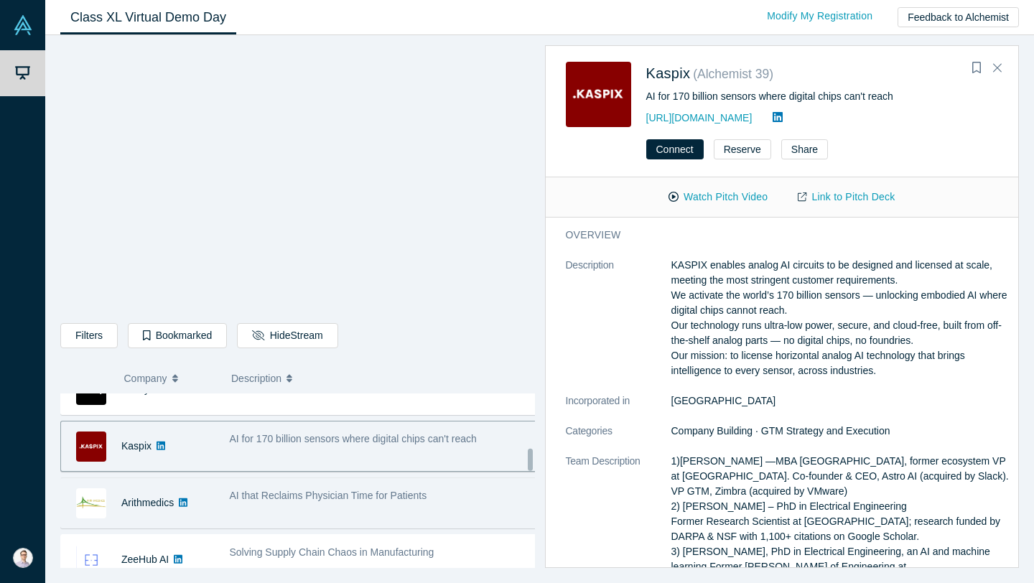
scroll to position [426, 0]
click at [359, 495] on span "AI that Reclaims Physician Time for Patients" at bounding box center [328, 495] width 197 height 11
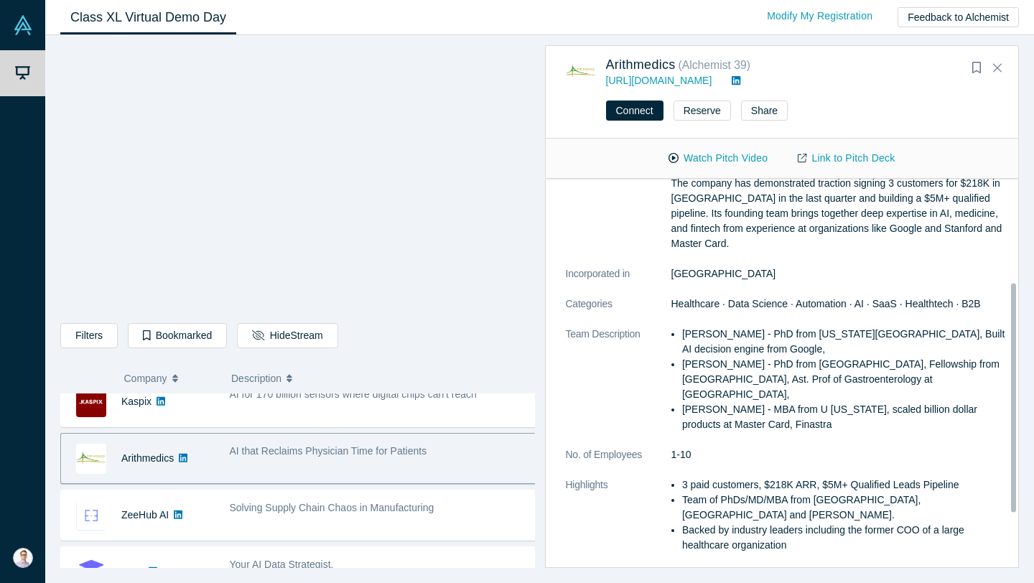
scroll to position [175, 0]
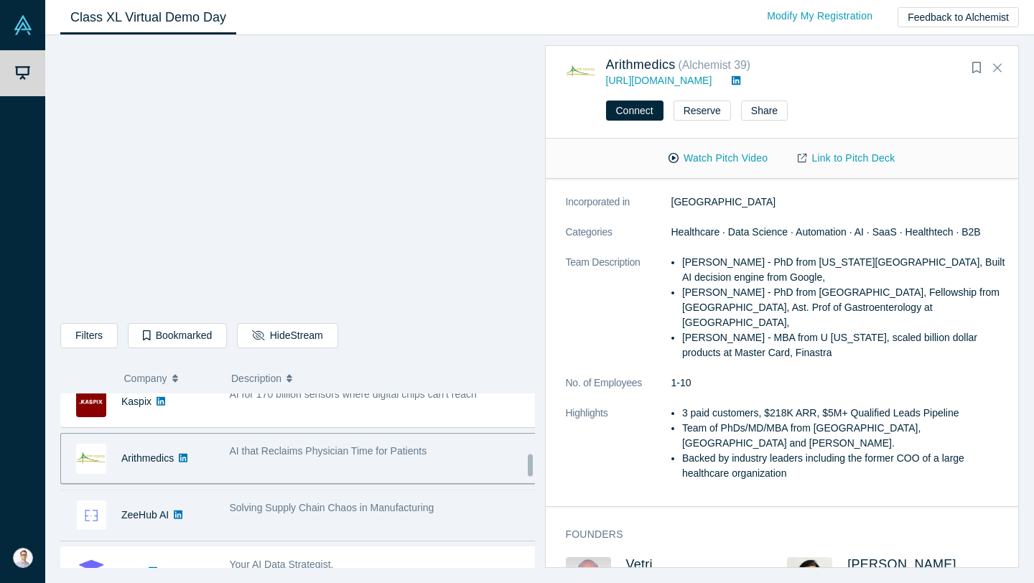
click at [441, 507] on div "Solving Supply Chain Chaos in Manufacturing" at bounding box center [384, 507] width 308 height 15
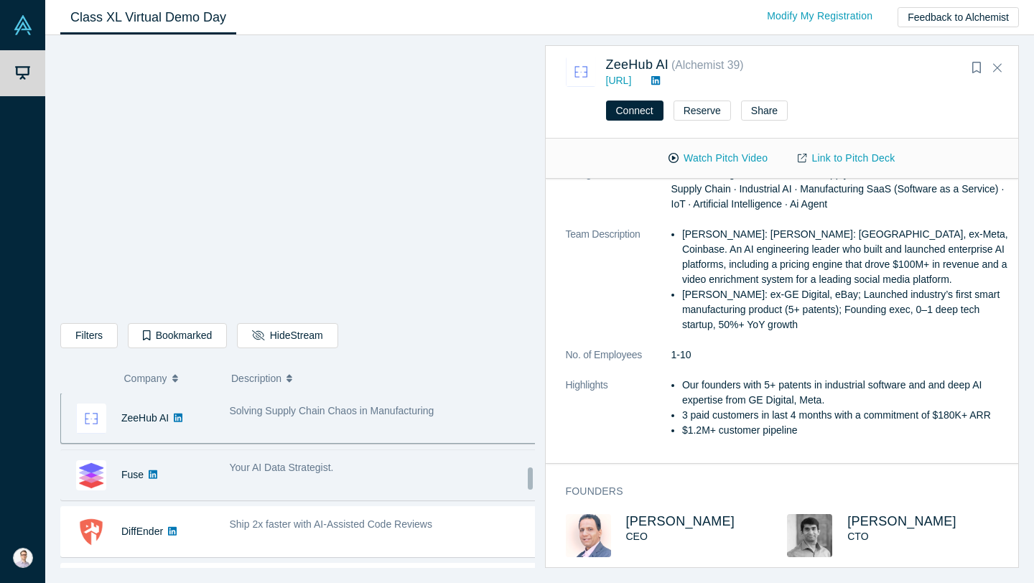
scroll to position [566, 0]
click at [379, 491] on div "Your AI Data Strategist." at bounding box center [383, 476] width 323 height 45
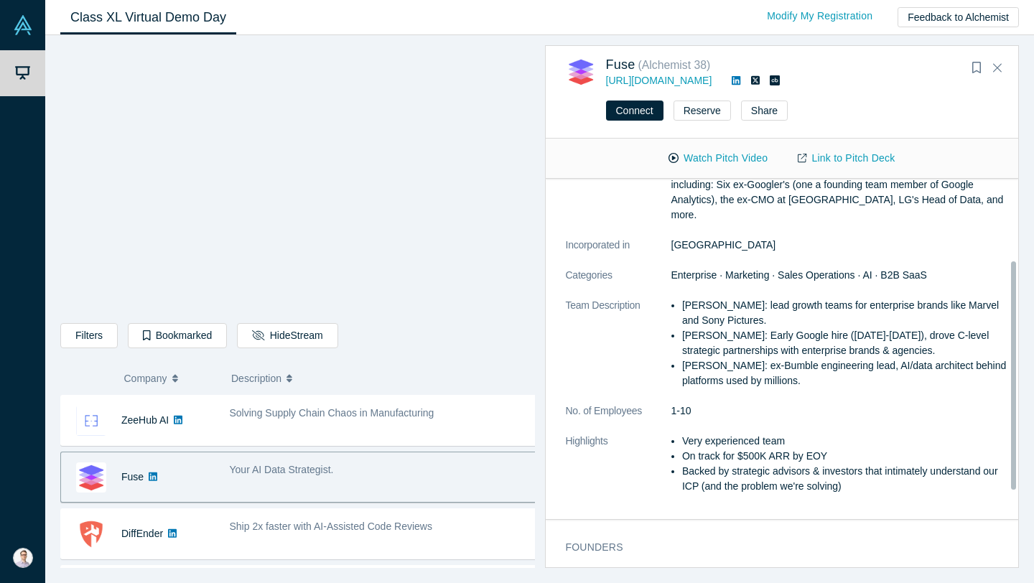
scroll to position [194, 0]
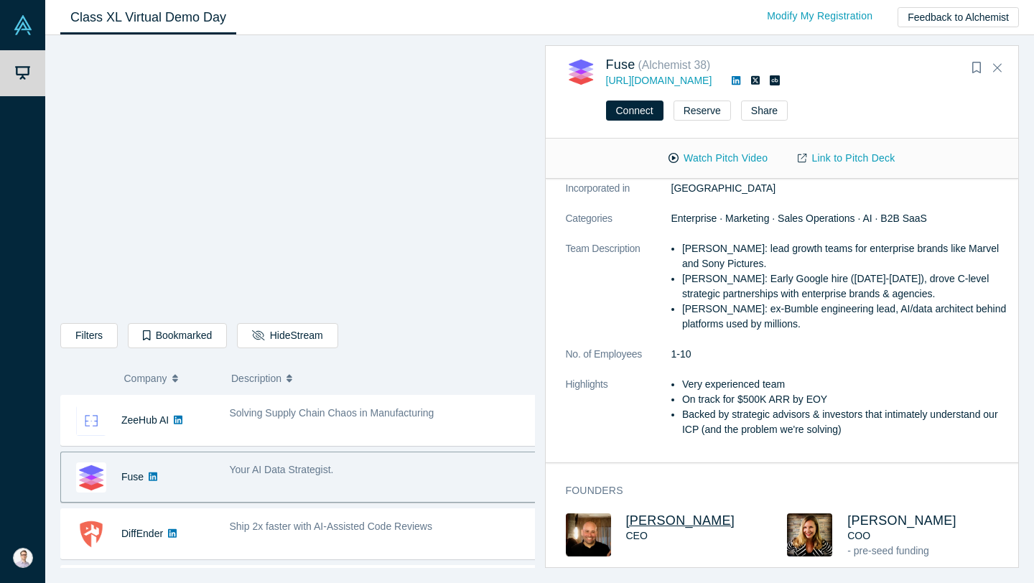
click at [676, 513] on span "[PERSON_NAME]" at bounding box center [680, 520] width 109 height 14
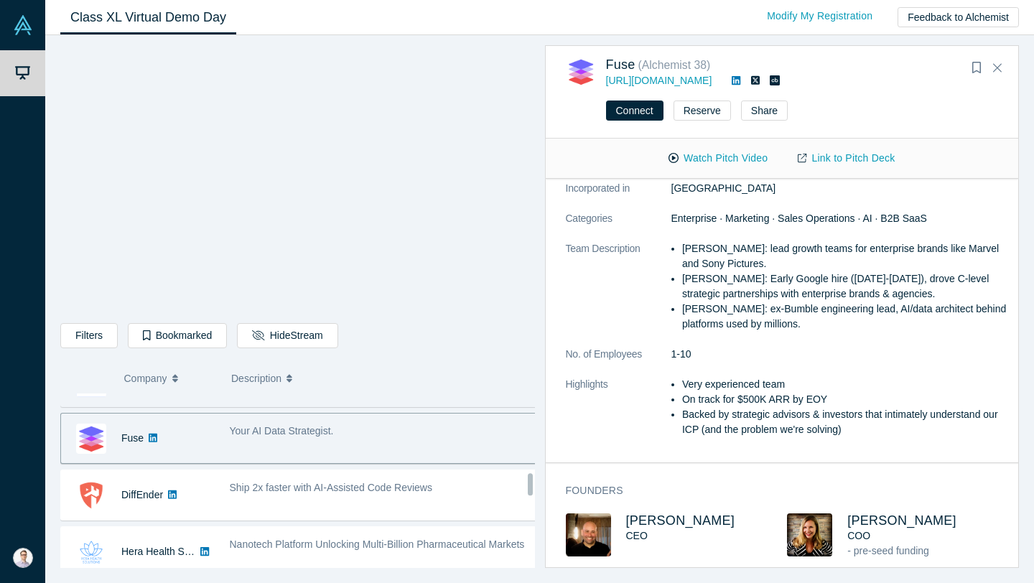
scroll to position [630, 0]
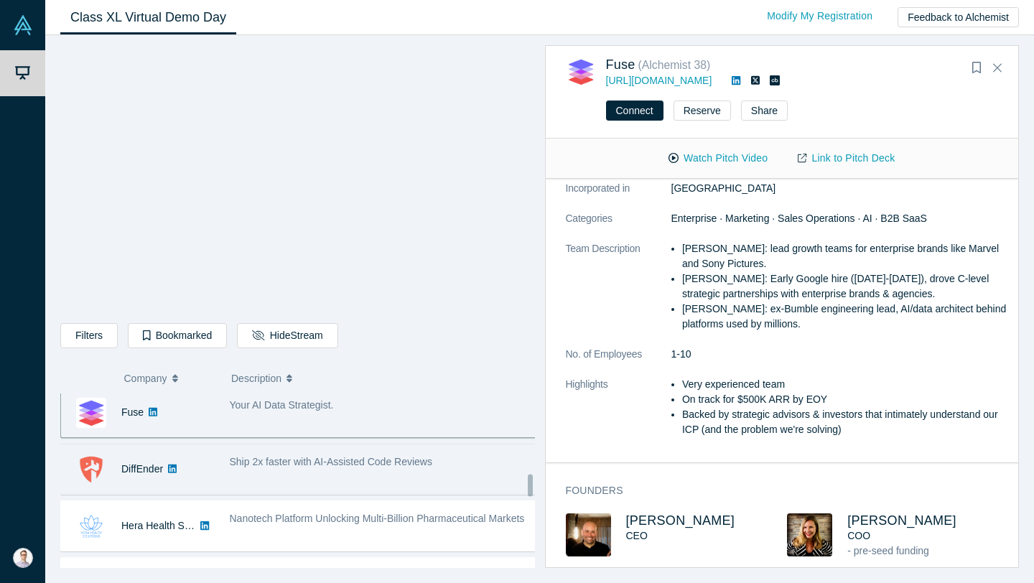
click at [409, 472] on div "Ship 2x faster with AI-Assisted Code Reviews" at bounding box center [383, 469] width 323 height 45
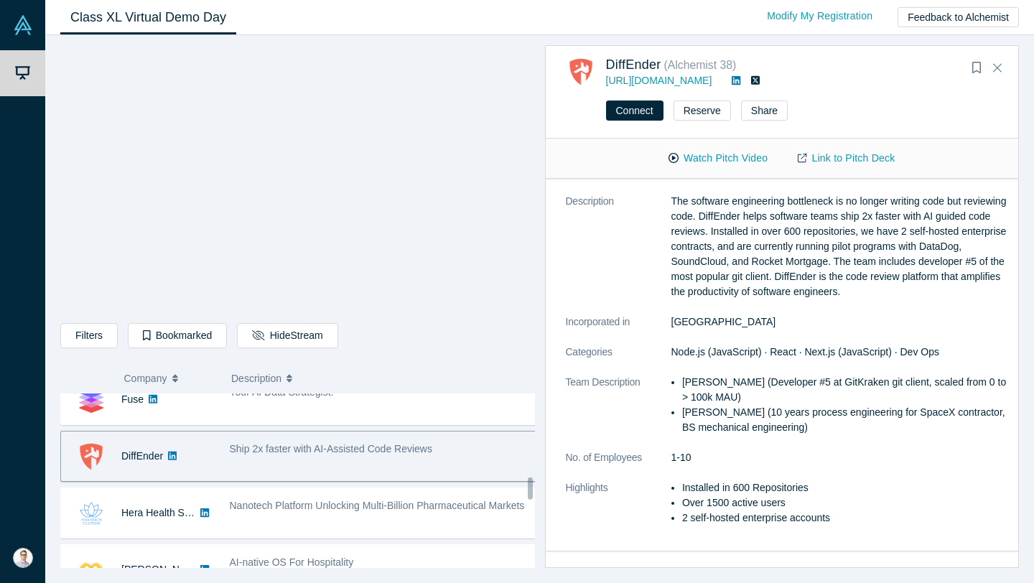
scroll to position [656, 0]
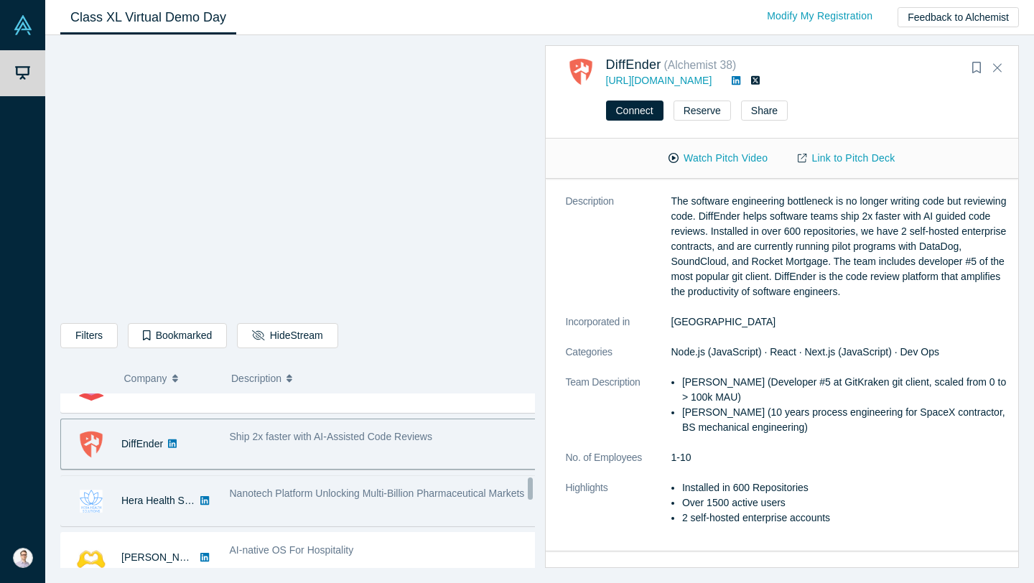
click at [397, 497] on span "Nanotech Platform Unlocking Multi-Billion Pharmaceutical Markets" at bounding box center [377, 493] width 295 height 11
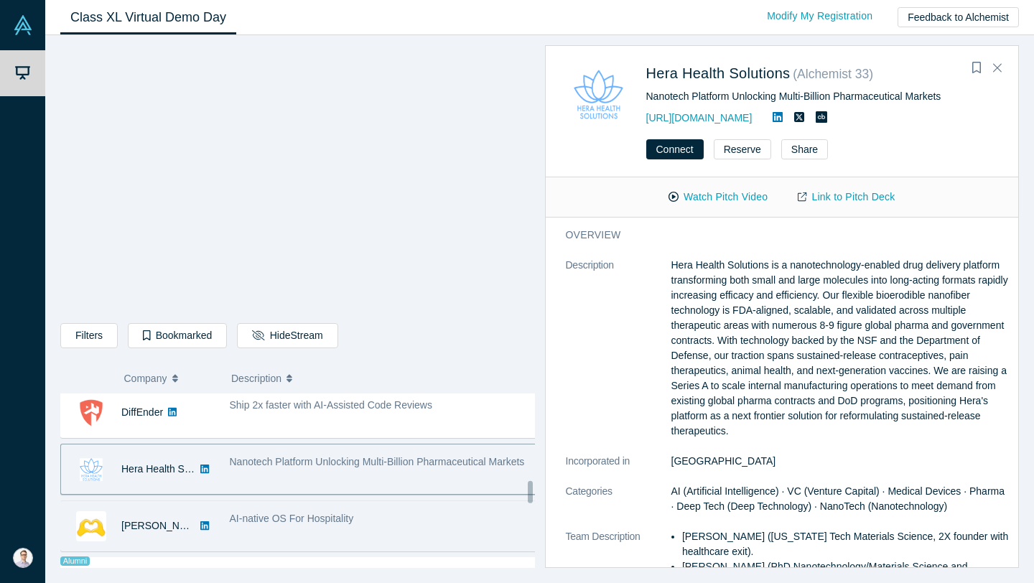
scroll to position [708, 0]
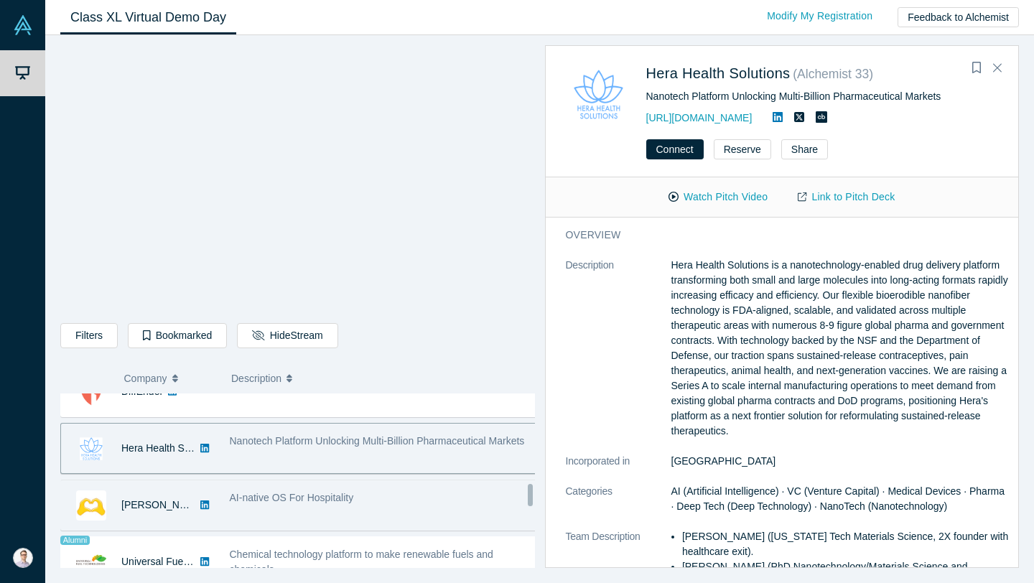
click at [384, 513] on div "AI-native OS For Hospitality" at bounding box center [383, 504] width 323 height 45
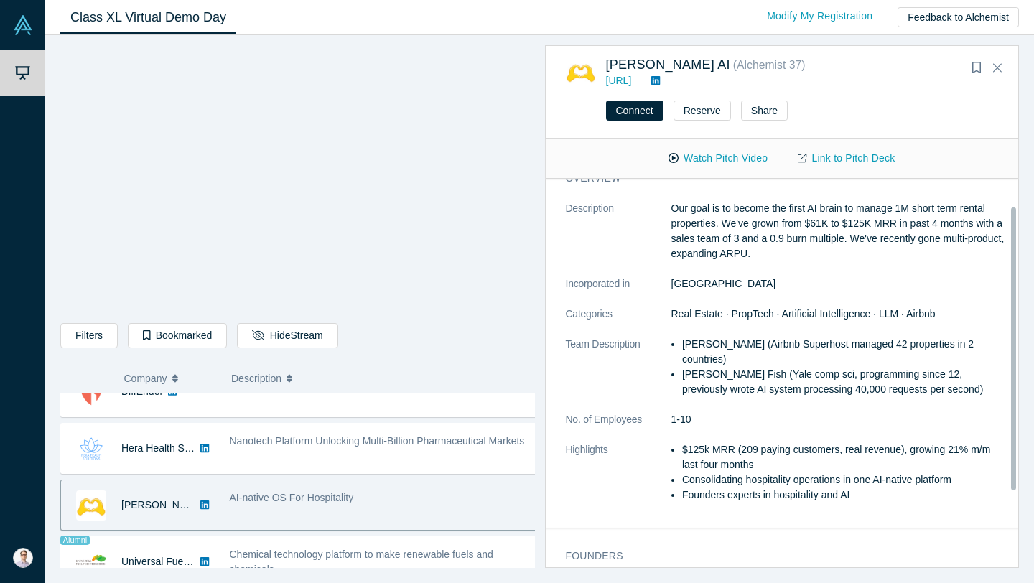
scroll to position [0, 0]
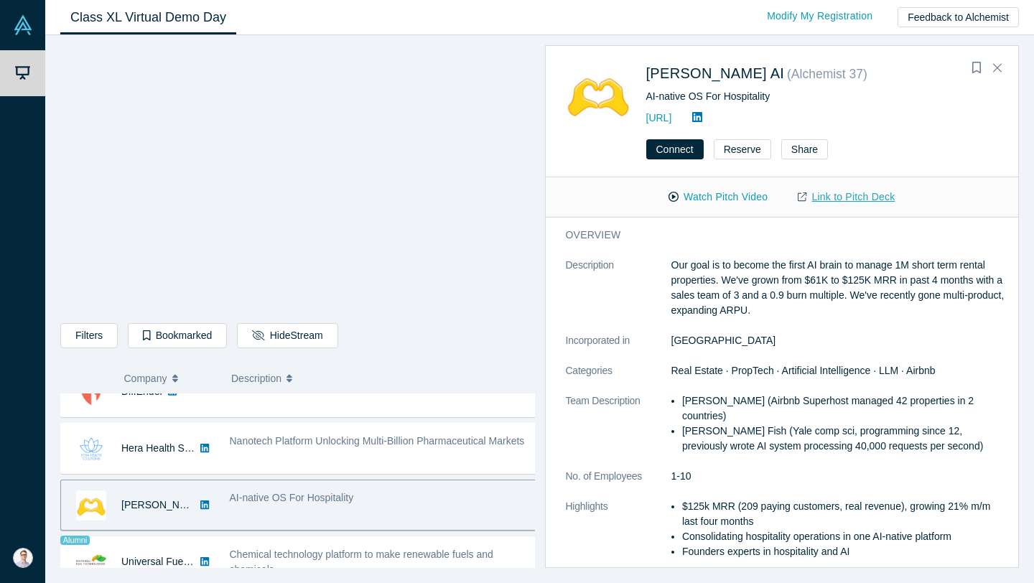
click at [850, 195] on link "Link to Pitch Deck" at bounding box center [846, 197] width 127 height 25
drag, startPoint x: 640, startPoint y: 73, endPoint x: 703, endPoint y: 71, distance: 62.5
click at [703, 71] on div "[PERSON_NAME] AI ( Alchemist 37 ) AI-native OS For Hospitality [URL]" at bounding box center [785, 94] width 438 height 65
click at [700, 274] on p "Our goal is to become the first AI brain to manage 1M short term rental propert…" at bounding box center [840, 288] width 338 height 60
click at [711, 274] on p "Our goal is to become the first AI brain to manage 1M short term rental propert…" at bounding box center [840, 288] width 338 height 60
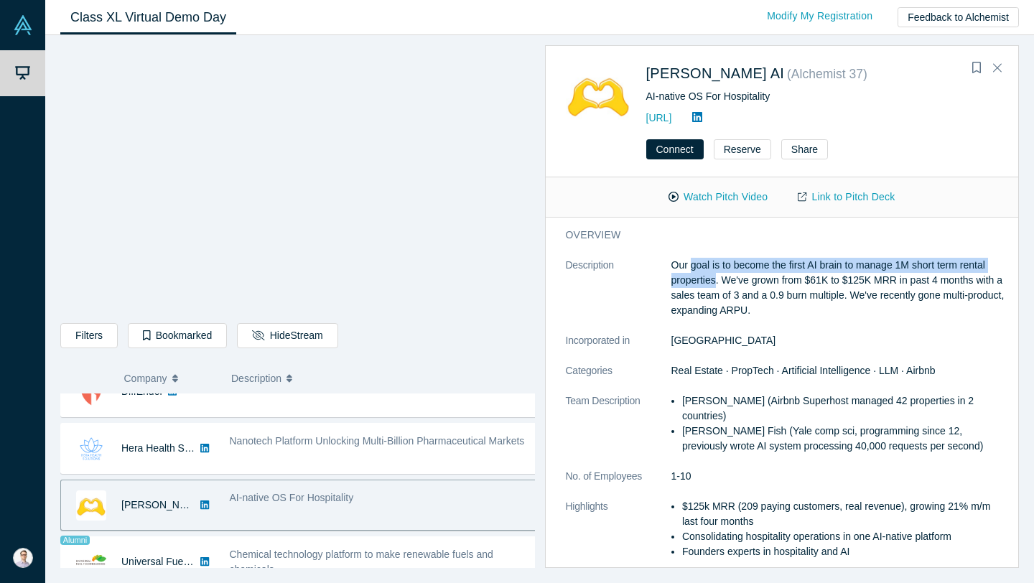
drag, startPoint x: 691, startPoint y: 264, endPoint x: 714, endPoint y: 281, distance: 28.9
click at [714, 281] on p "Our goal is to become the first AI brain to manage 1M short term rental propert…" at bounding box center [840, 288] width 338 height 60
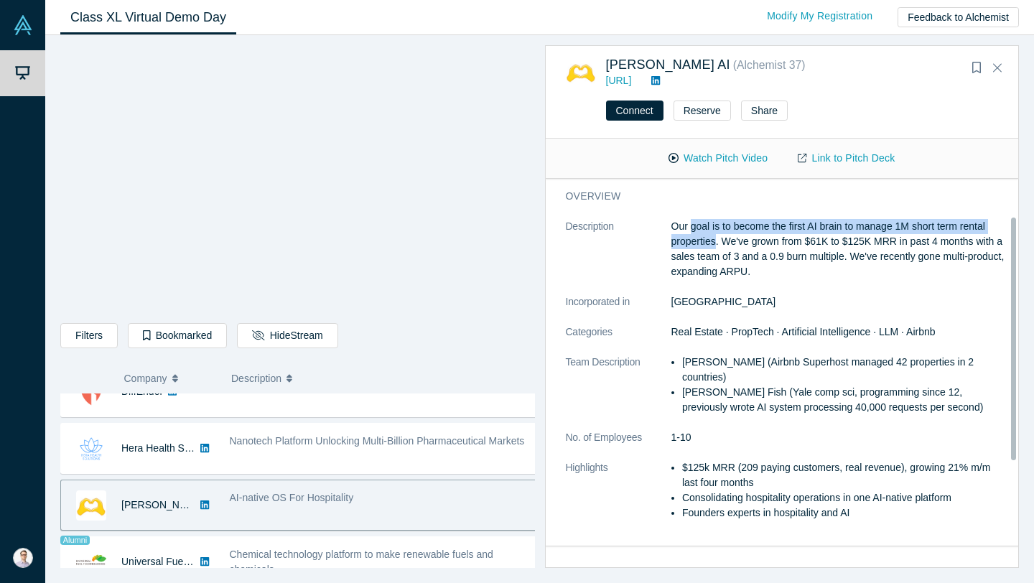
scroll to position [141, 0]
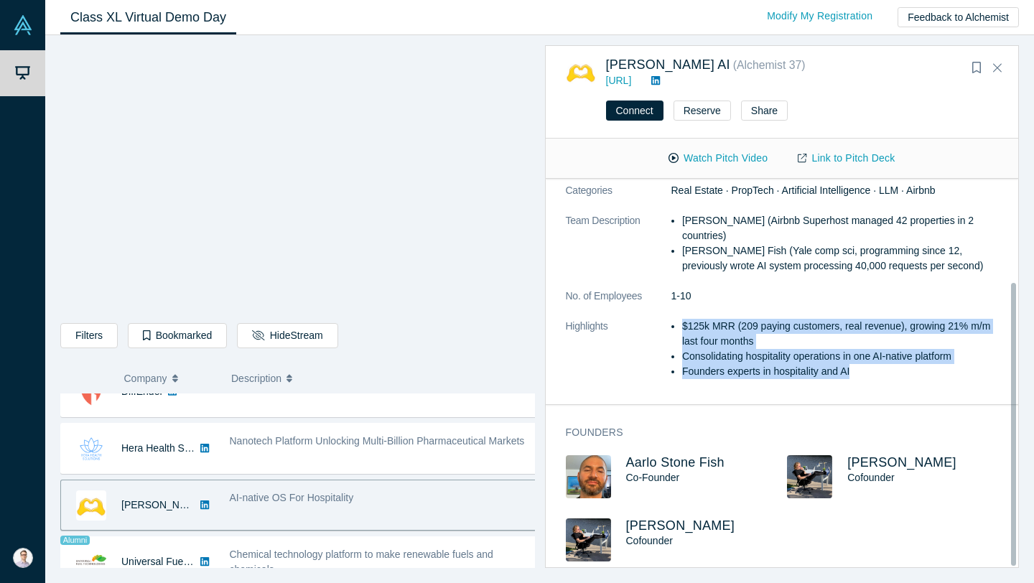
drag, startPoint x: 864, startPoint y: 358, endPoint x: 666, endPoint y: 312, distance: 202.6
click at [666, 312] on dl "Description Our goal is to become the first AI brain to manage 1M short term re…" at bounding box center [788, 236] width 444 height 317
drag, startPoint x: 686, startPoint y: 83, endPoint x: 634, endPoint y: 82, distance: 52.4
click at [634, 82] on div "[URL]" at bounding box center [782, 80] width 353 height 15
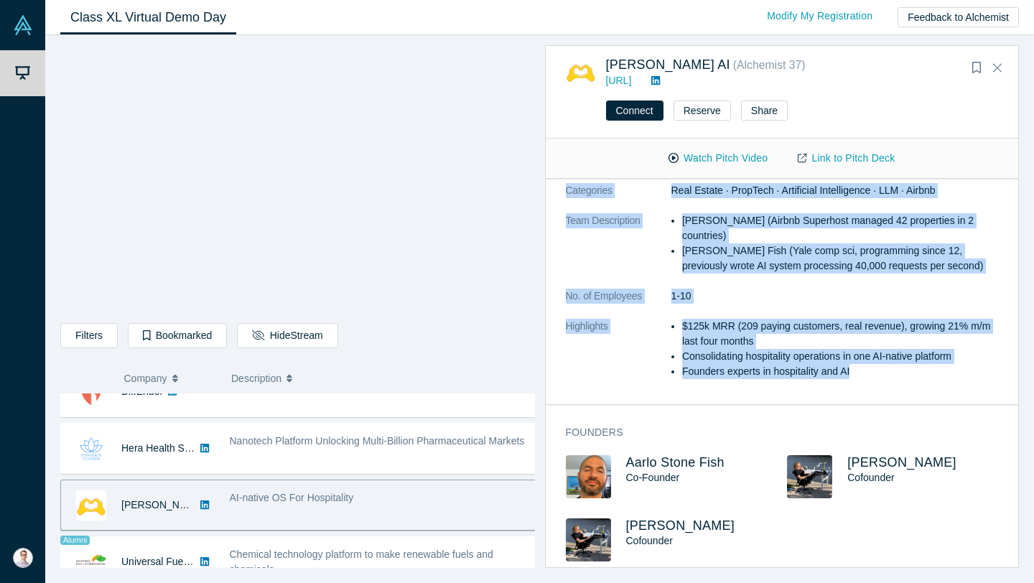
scroll to position [0, 0]
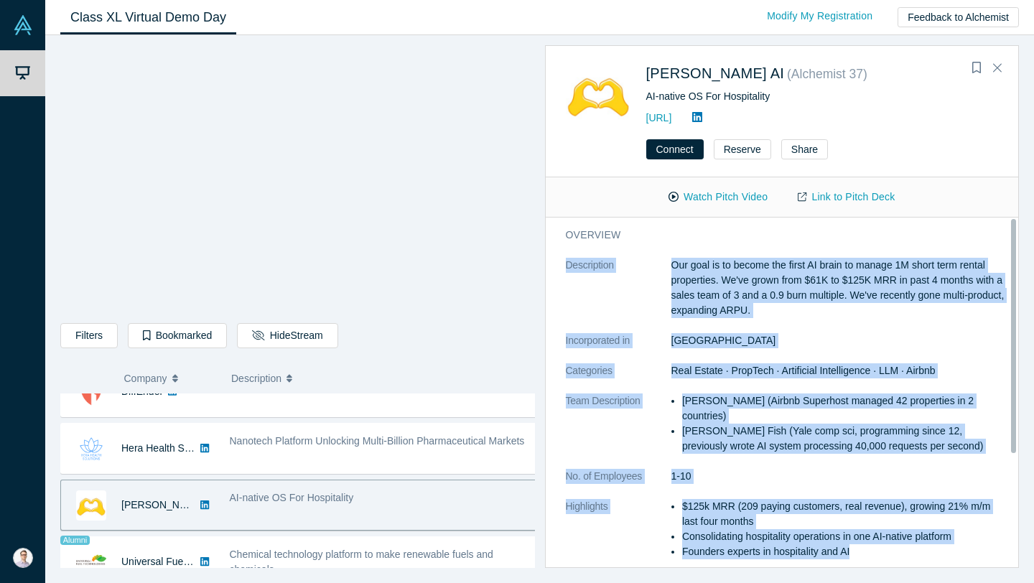
drag, startPoint x: 868, startPoint y: 353, endPoint x: 566, endPoint y: 263, distance: 315.5
click at [566, 263] on dl "Description Our goal is to become the first AI brain to manage 1M short term re…" at bounding box center [788, 416] width 444 height 317
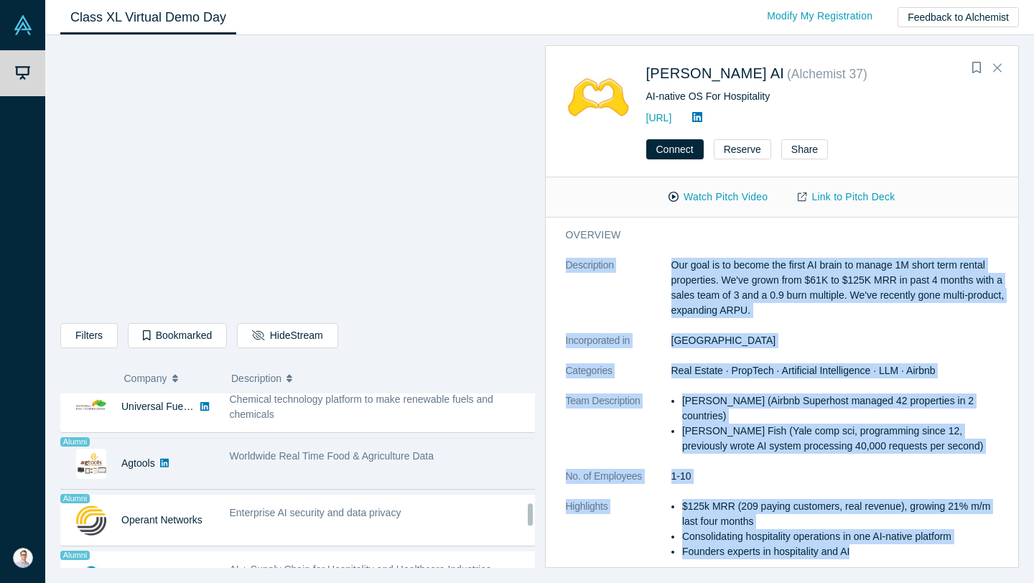
scroll to position [841, 0]
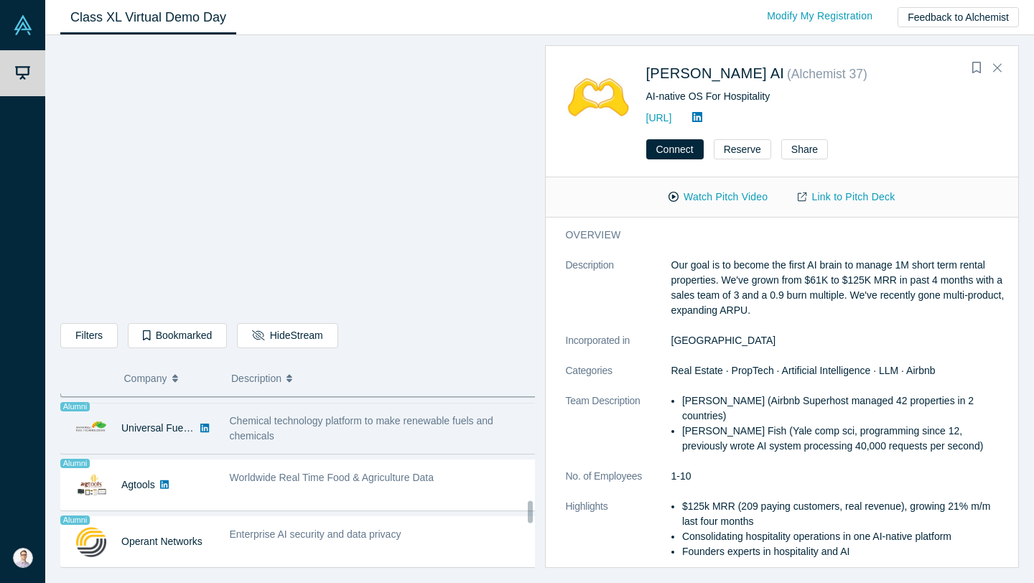
click at [344, 442] on div "Chemical technology platform to make renewable fuels and chemicals" at bounding box center [384, 429] width 308 height 30
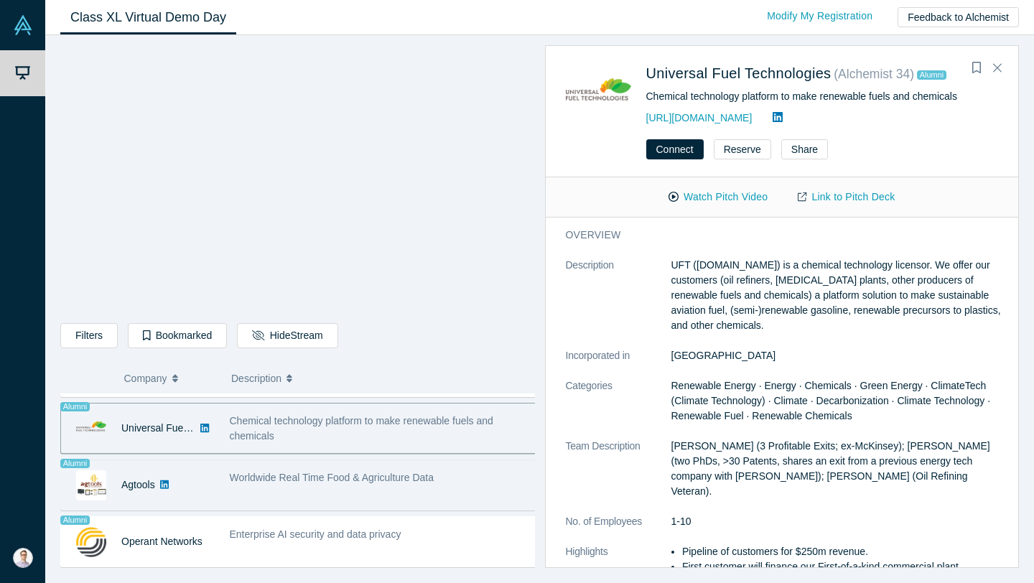
click at [363, 475] on span "Worldwide Real Time Food & Agriculture Data" at bounding box center [332, 477] width 205 height 11
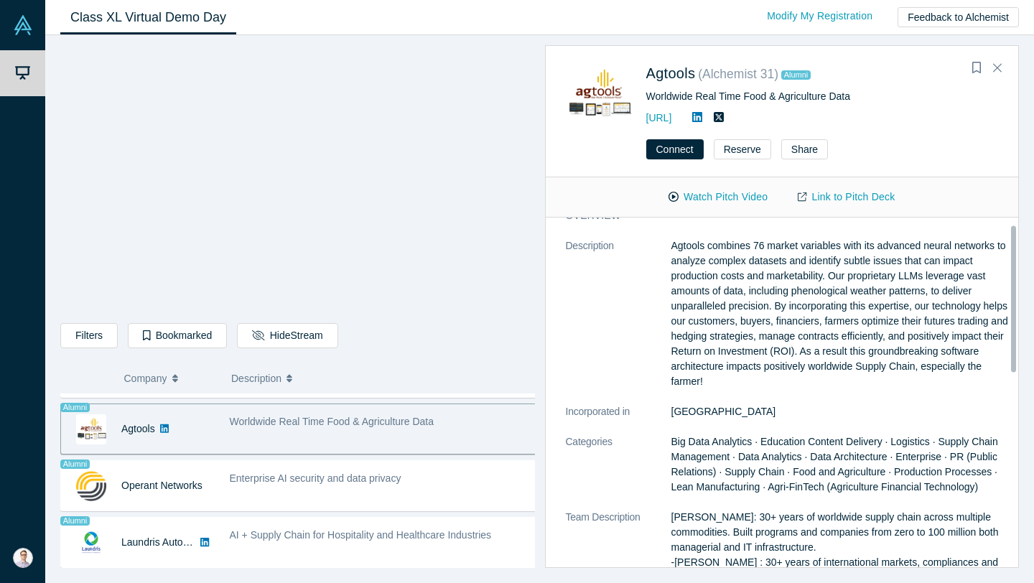
scroll to position [29, 0]
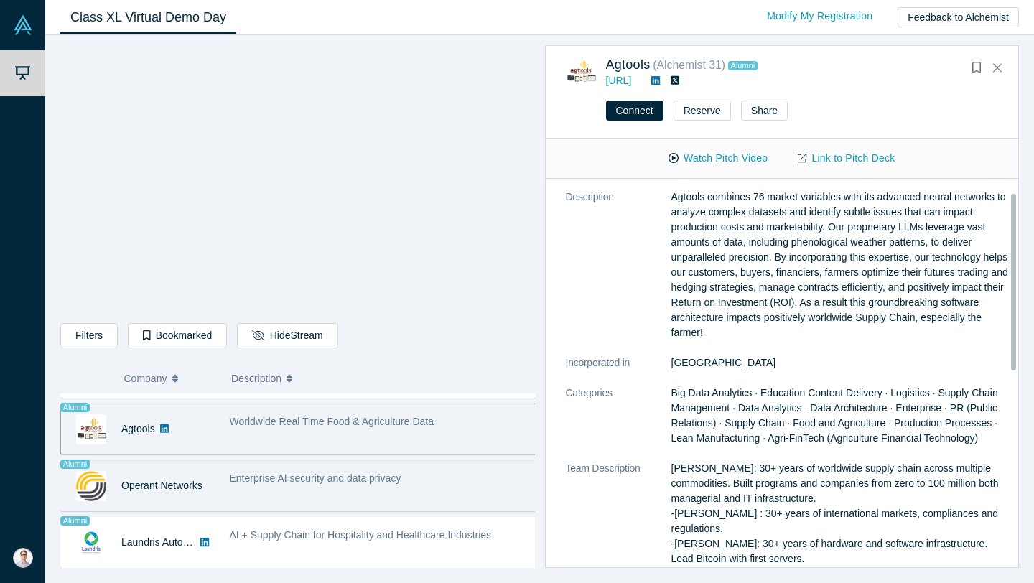
click at [358, 493] on div "Enterprise AI security and data privacy" at bounding box center [383, 485] width 323 height 45
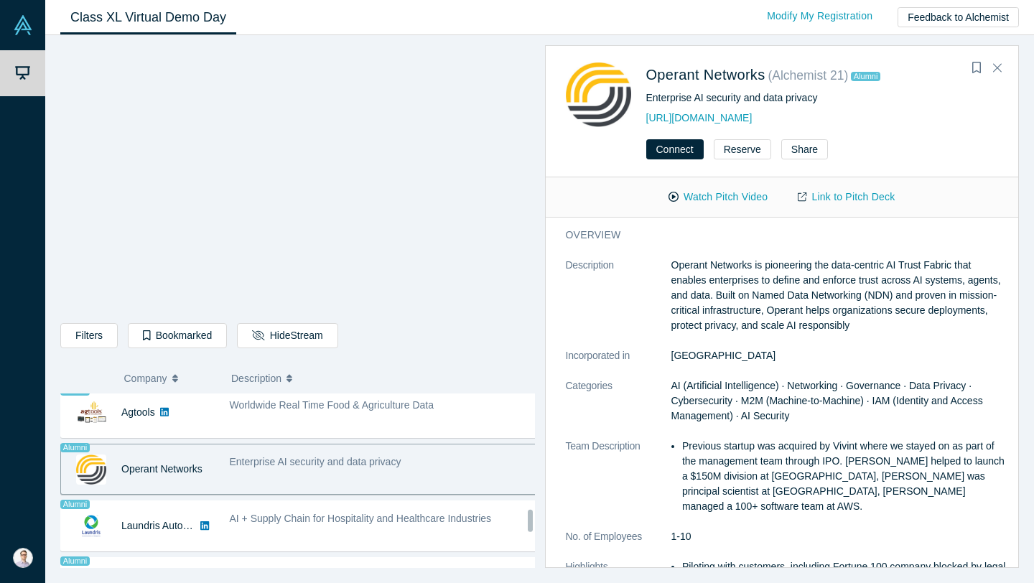
scroll to position [915, 0]
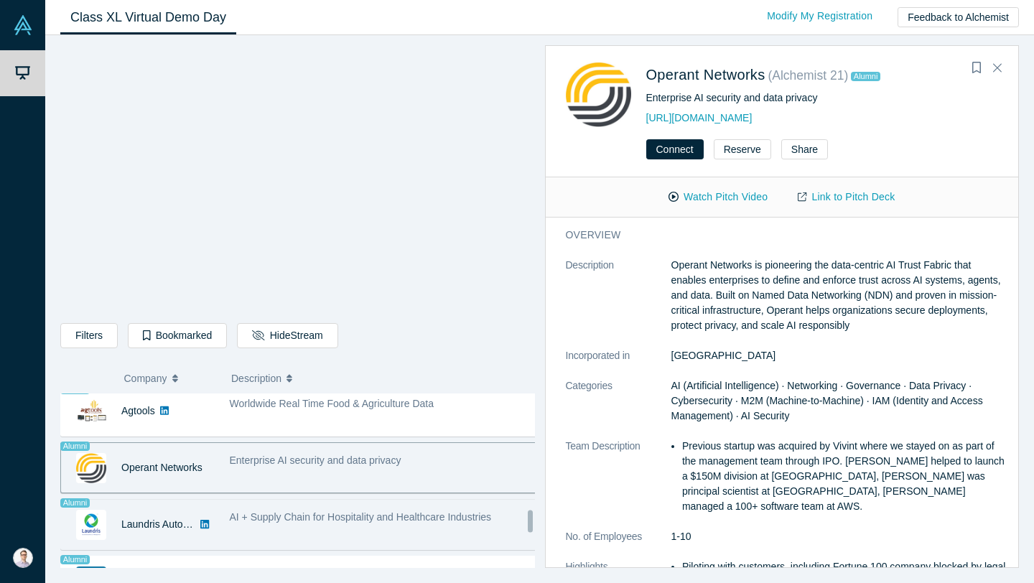
click at [407, 531] on div "AI + Supply Chain for Hospitality and Healthcare Industries" at bounding box center [383, 524] width 323 height 45
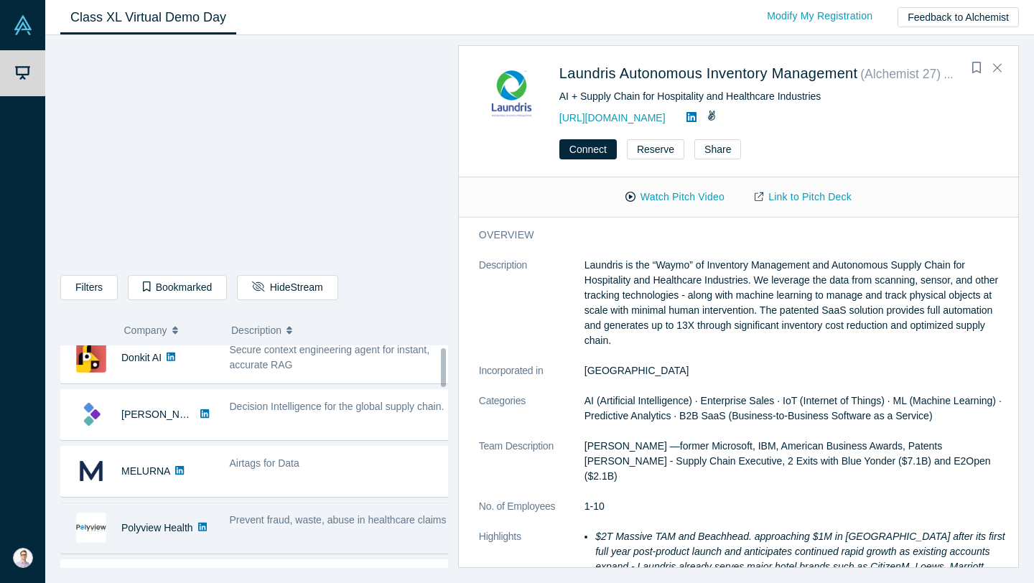
scroll to position [77, 0]
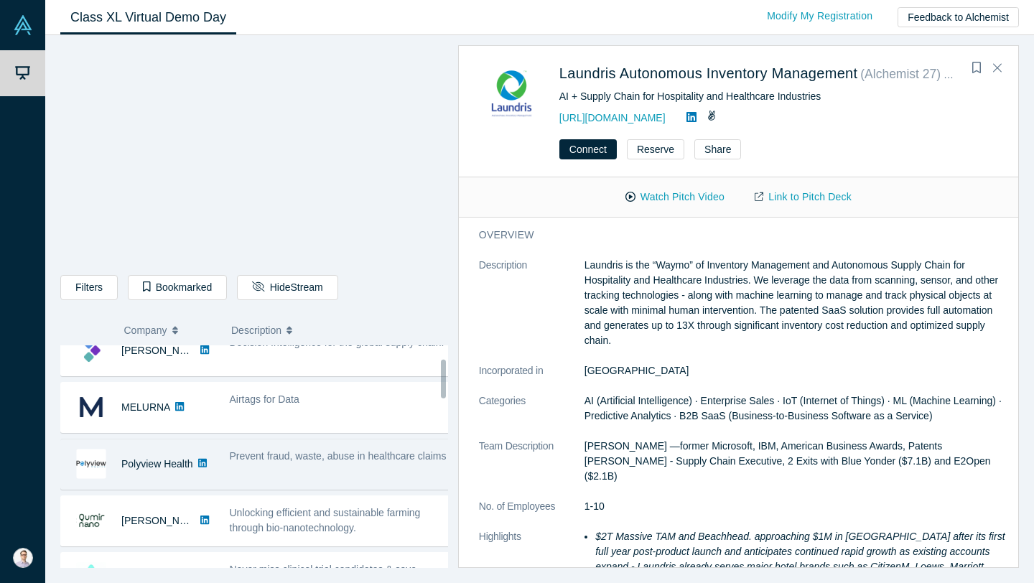
click at [356, 461] on div "Prevent fraud, waste, abuse in healthcare claims" at bounding box center [340, 456] width 221 height 15
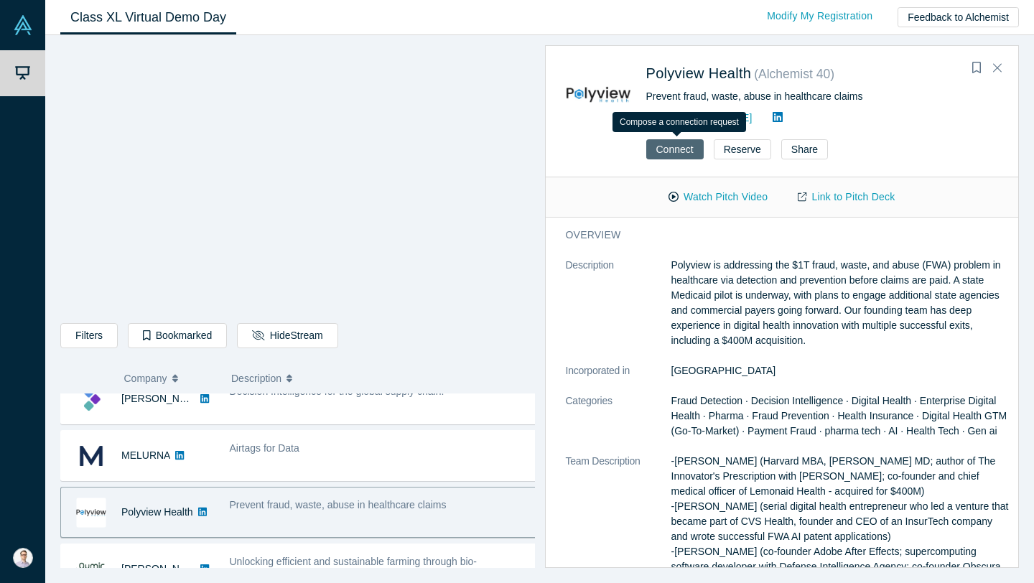
click at [694, 144] on button "Connect" at bounding box center [674, 149] width 57 height 20
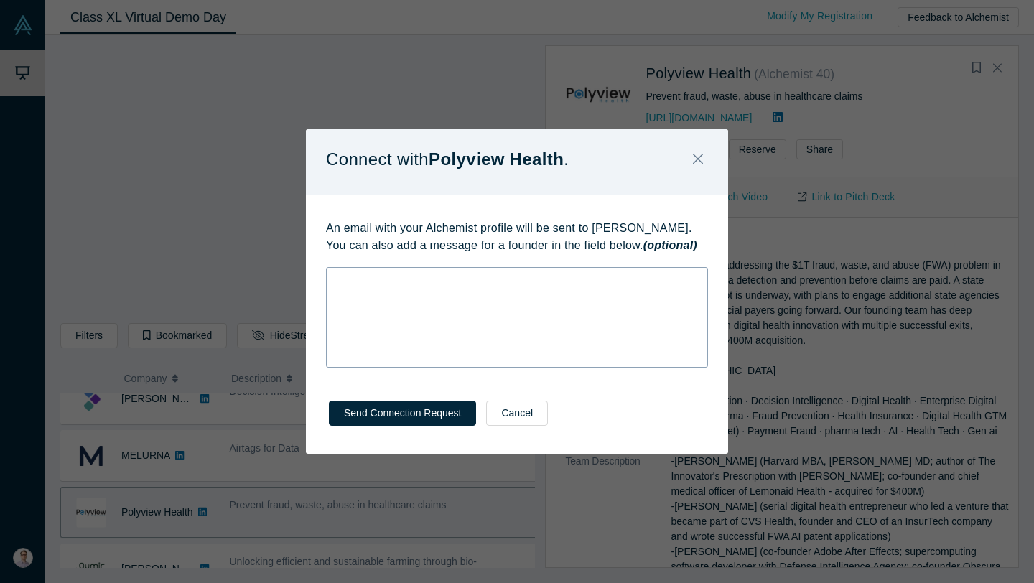
click at [525, 322] on div "rdw-wrapper" at bounding box center [517, 317] width 382 height 101
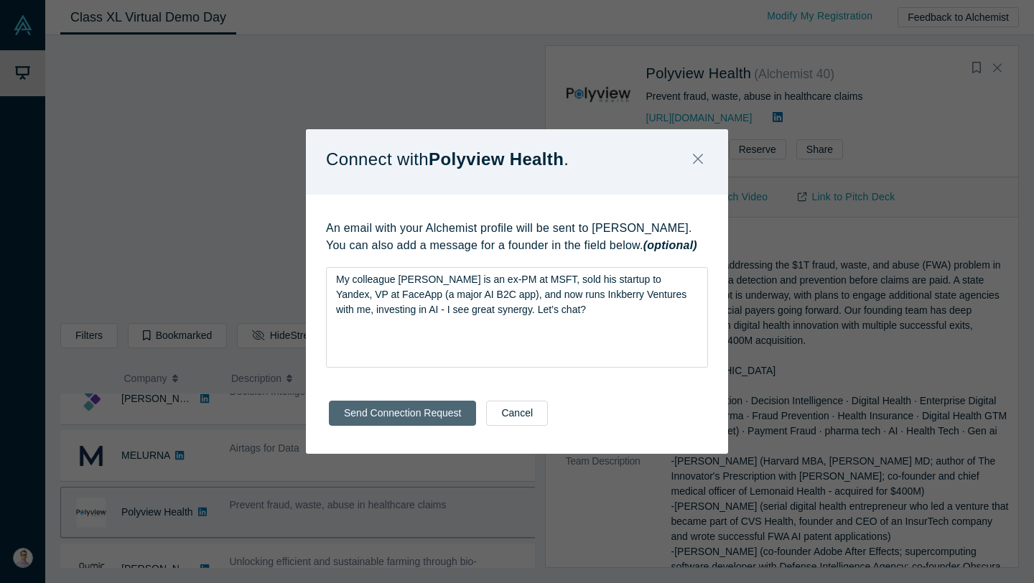
click at [406, 416] on button "Send Connection Request" at bounding box center [402, 413] width 147 height 25
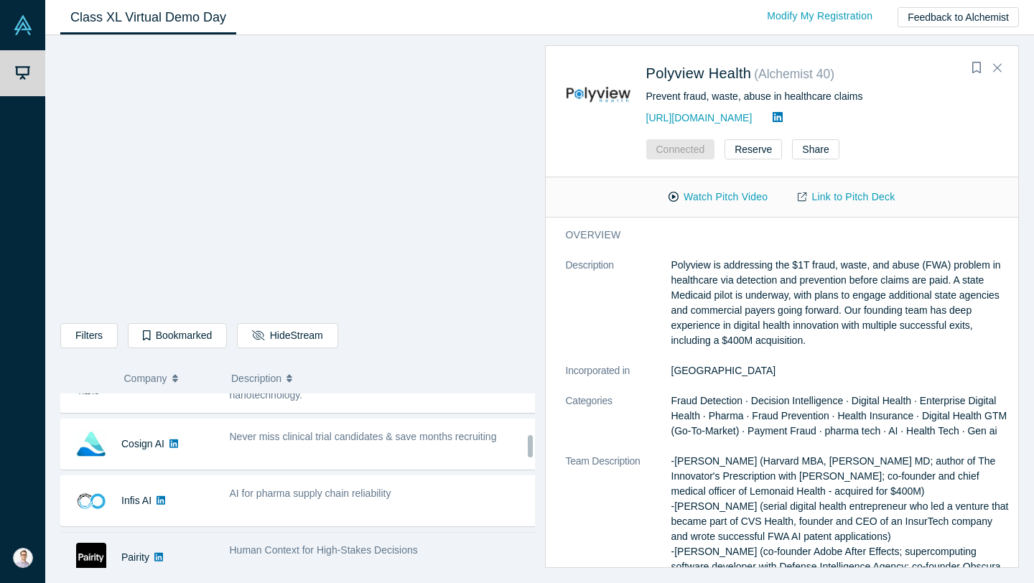
scroll to position [341, 0]
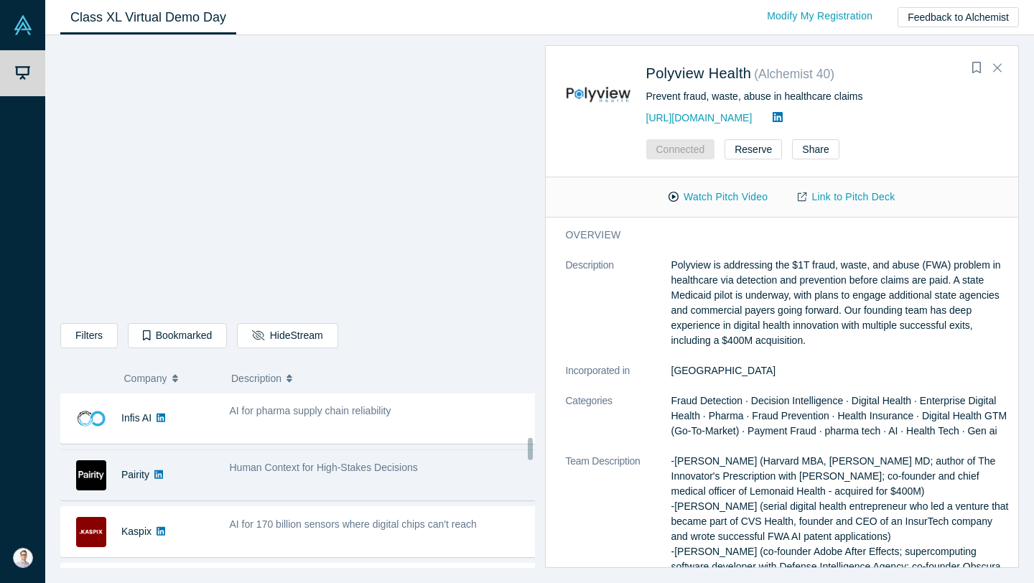
click at [375, 472] on span "Human Context for High-Stakes Decisions" at bounding box center [324, 467] width 188 height 11
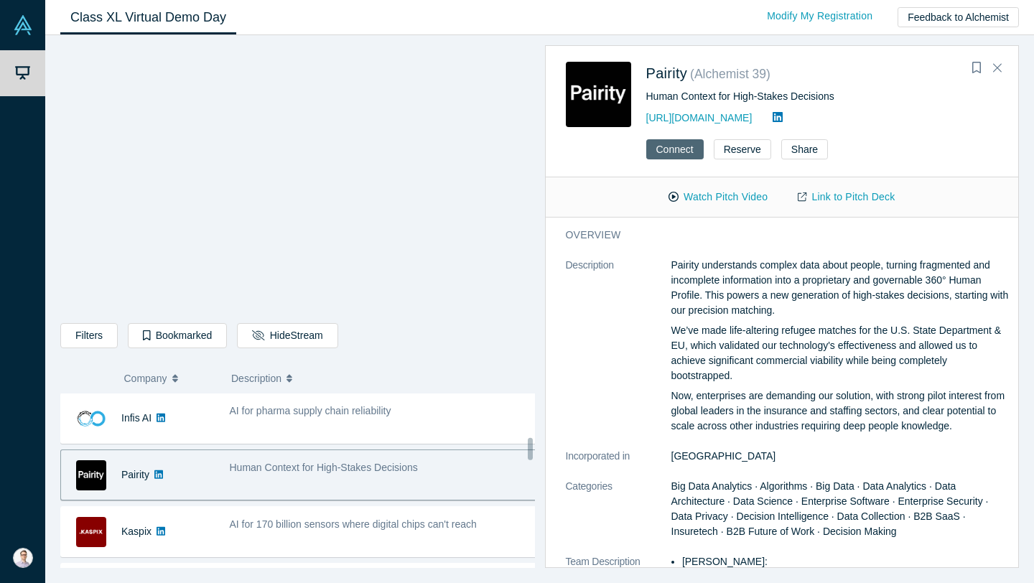
click at [674, 149] on button "Connect" at bounding box center [674, 149] width 57 height 20
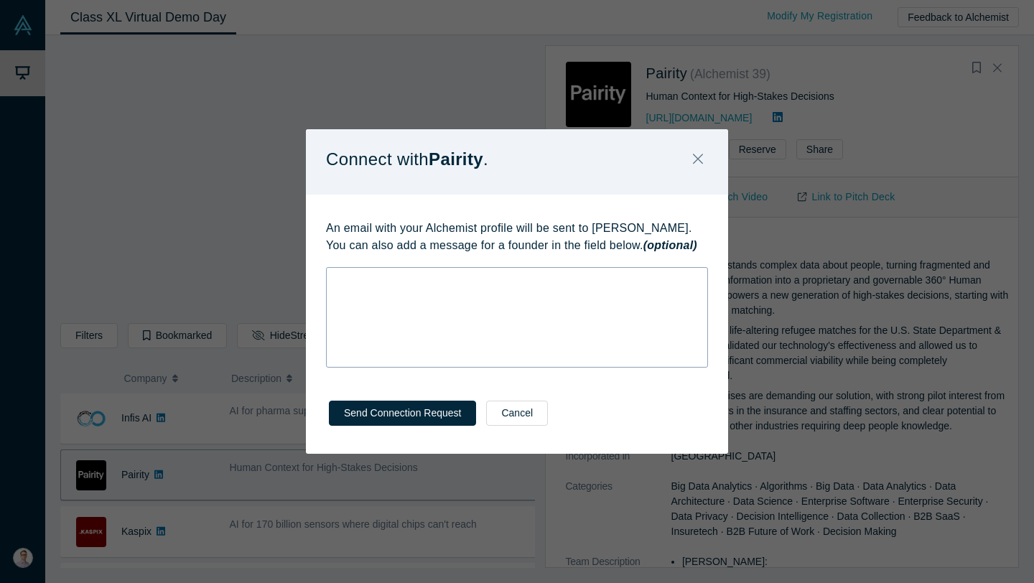
click at [424, 296] on div "rdw-wrapper" at bounding box center [517, 317] width 382 height 101
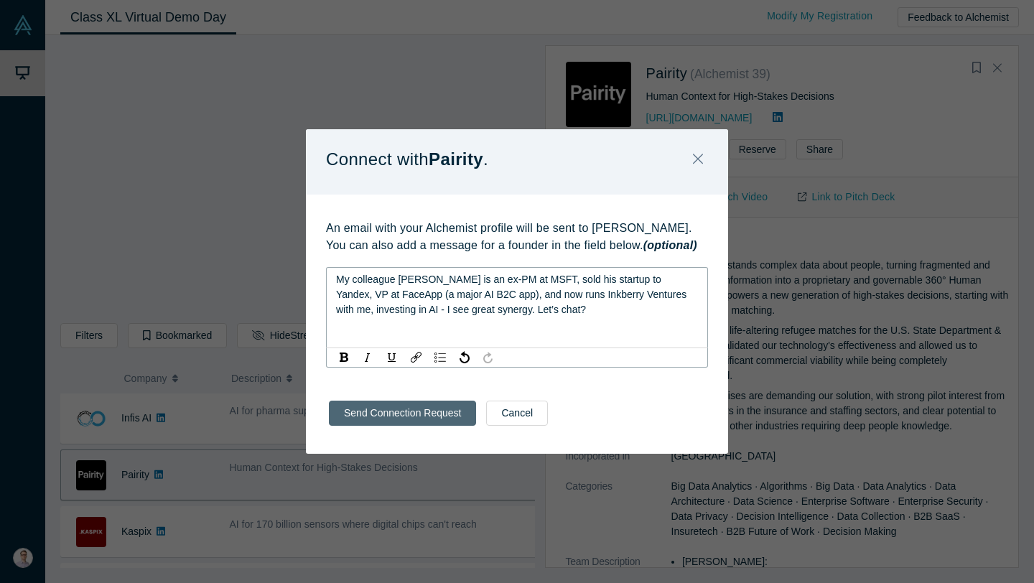
click at [398, 415] on button "Send Connection Request" at bounding box center [402, 413] width 147 height 25
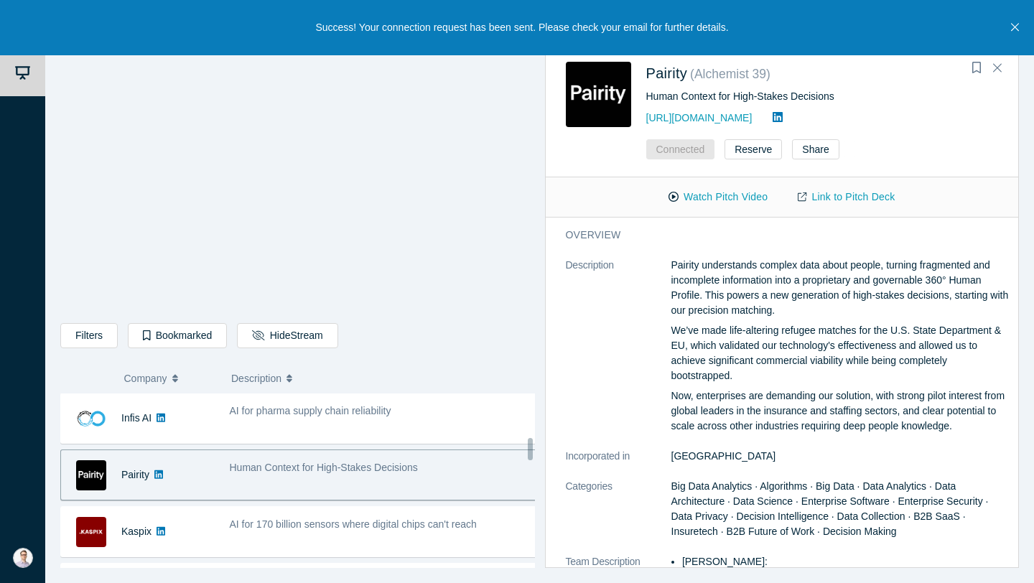
scroll to position [344, 0]
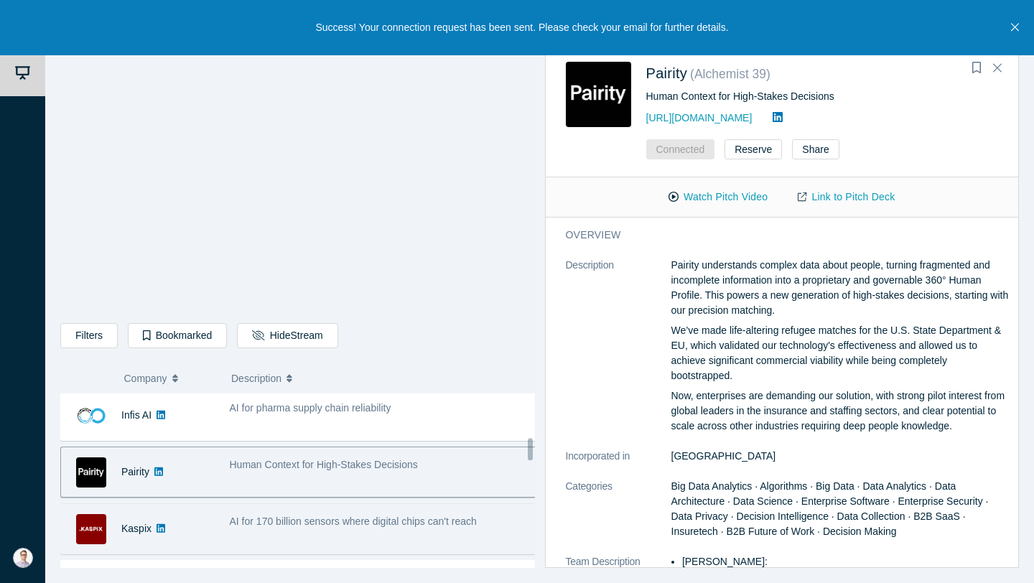
click at [237, 510] on div "AI for 170 billion sensors where digital chips can't reach" at bounding box center [383, 528] width 323 height 45
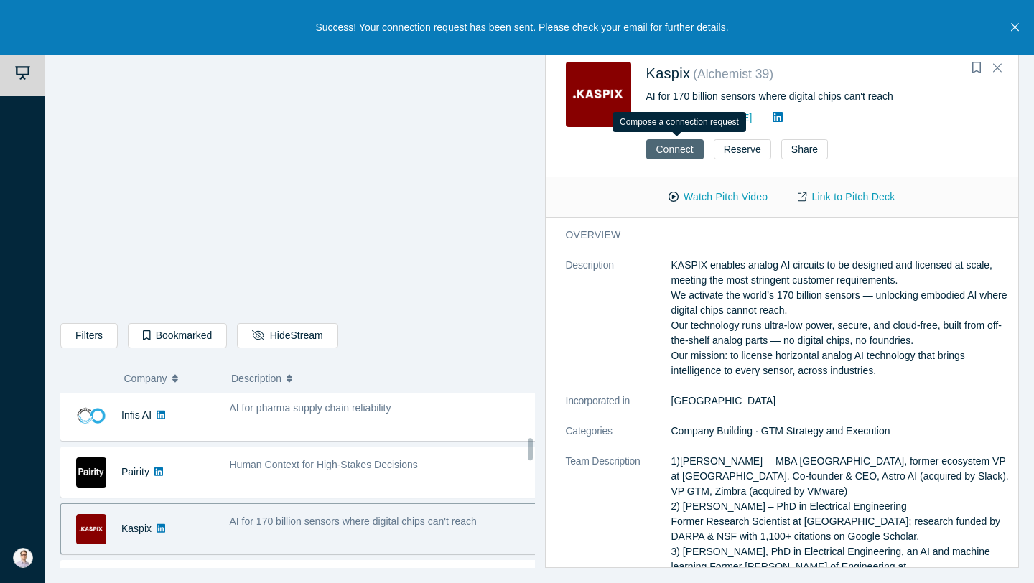
click at [691, 154] on button "Connect" at bounding box center [674, 149] width 57 height 20
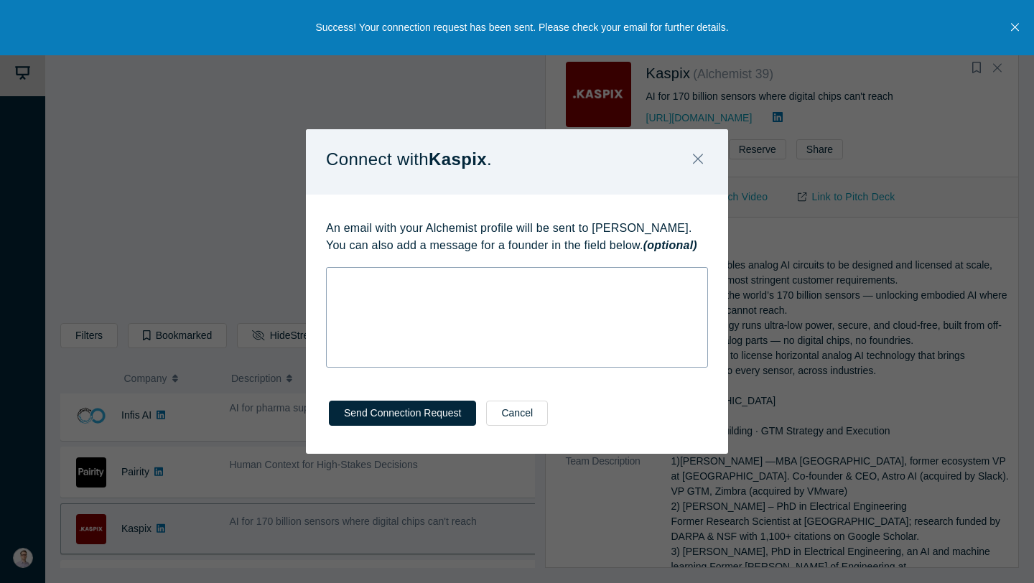
click at [442, 336] on div "rdw-wrapper" at bounding box center [517, 317] width 382 height 101
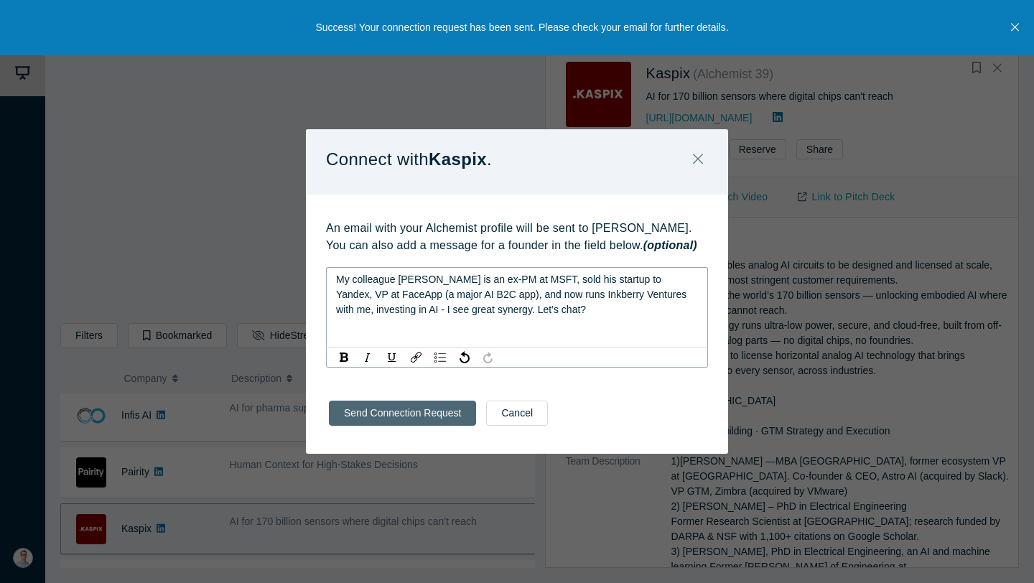
click at [417, 423] on button "Send Connection Request" at bounding box center [402, 413] width 147 height 25
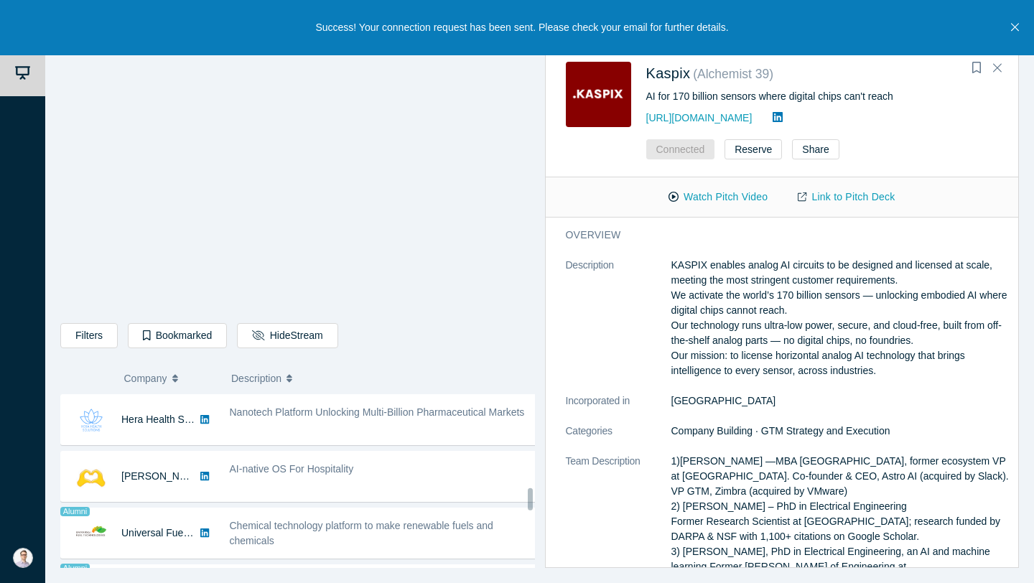
scroll to position [757, 0]
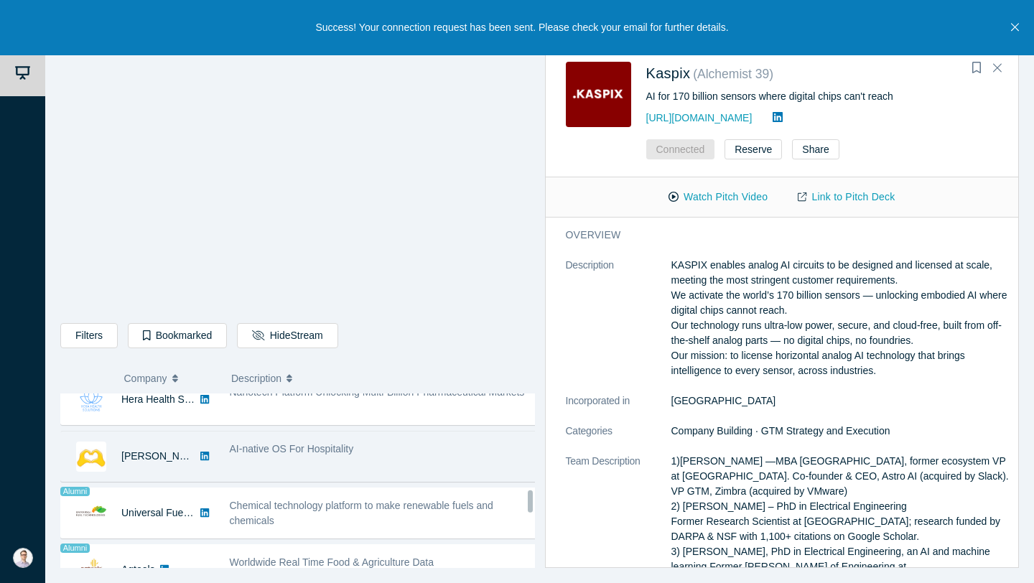
click at [323, 454] on span "AI-native OS For Hospitality" at bounding box center [292, 448] width 124 height 11
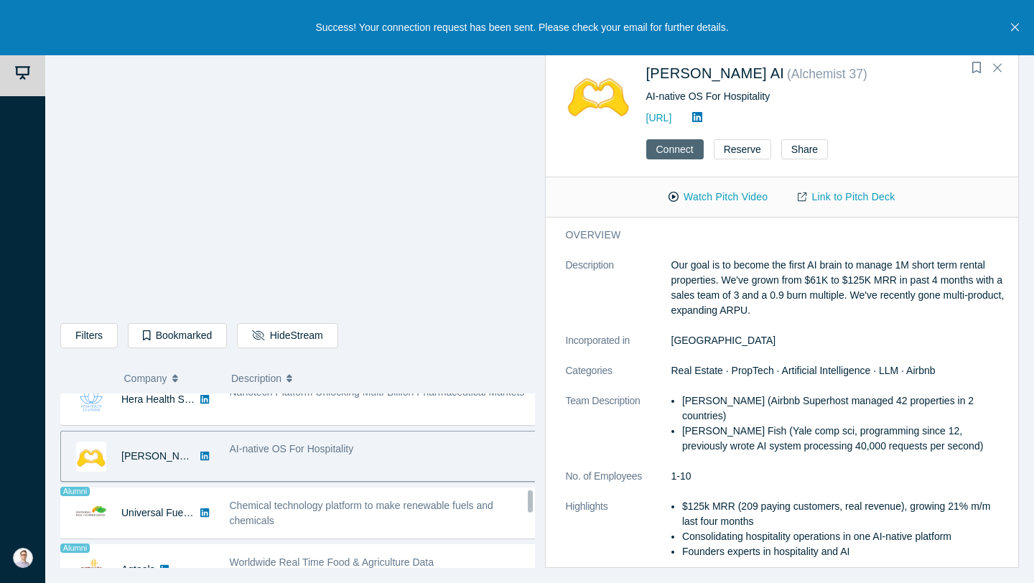
click at [674, 140] on button "Connect" at bounding box center [674, 149] width 57 height 20
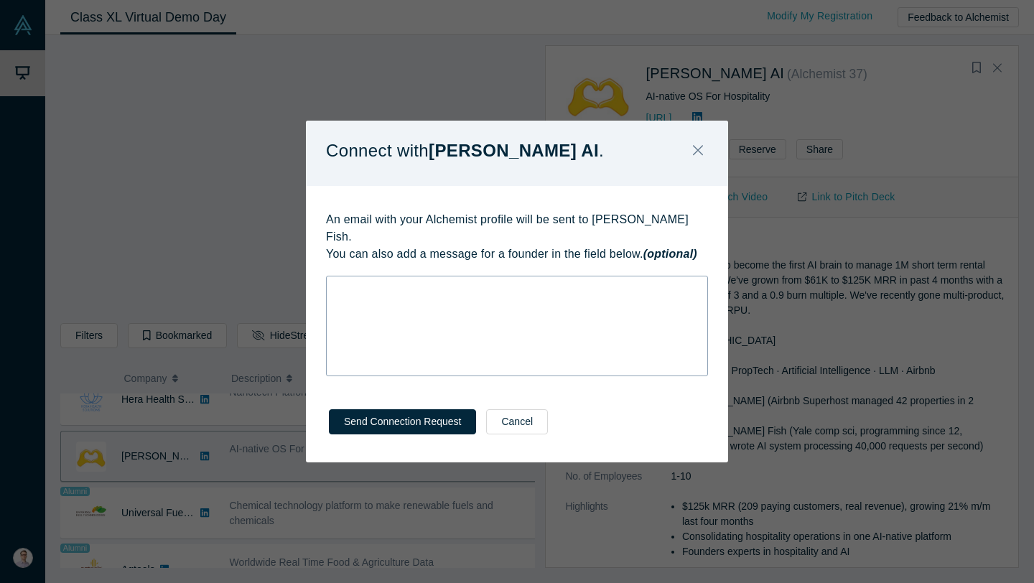
click at [487, 350] on div "rdw-wrapper" at bounding box center [517, 326] width 382 height 101
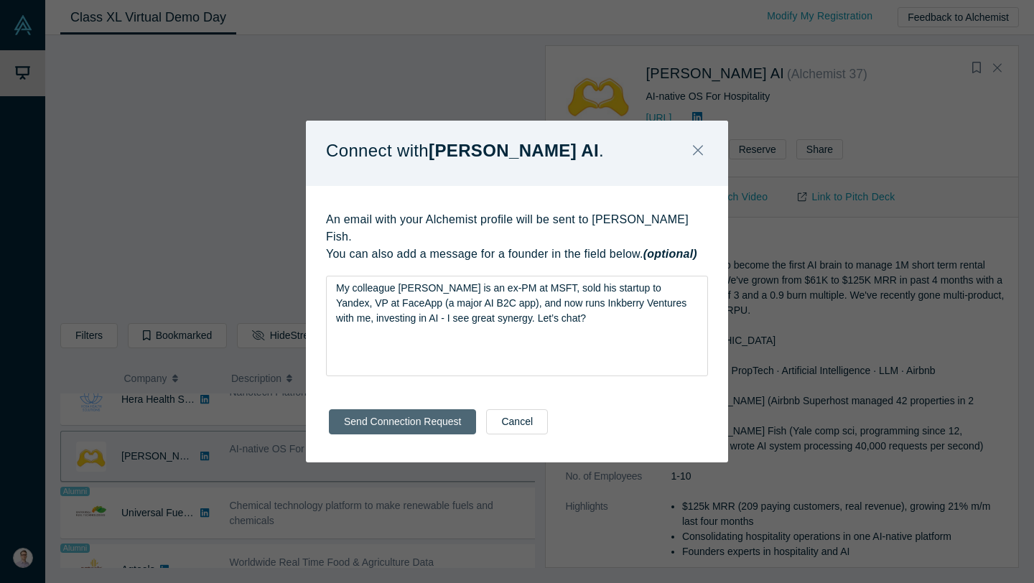
click at [406, 421] on button "Send Connection Request" at bounding box center [402, 421] width 147 height 25
